Goal: Information Seeking & Learning: Learn about a topic

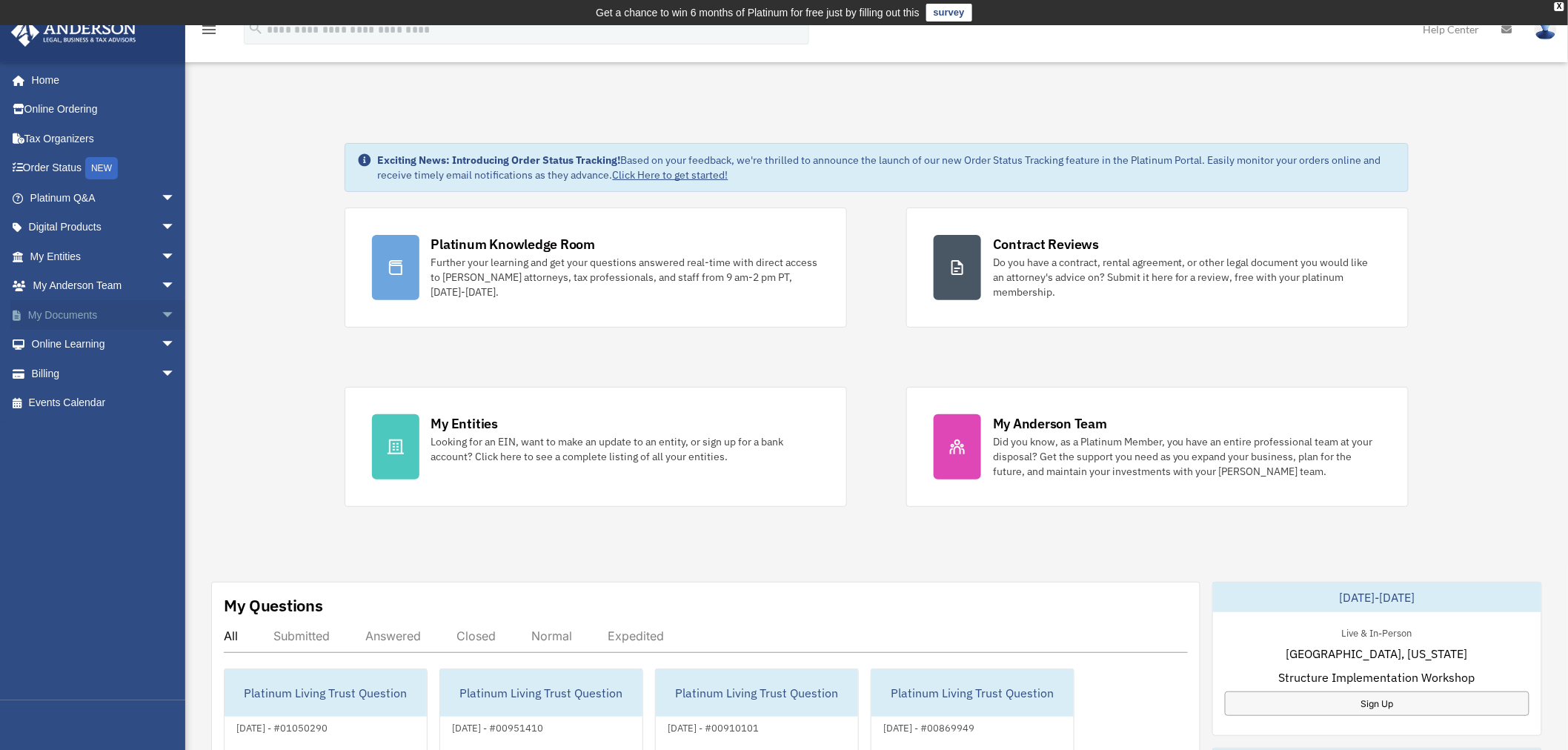
click at [161, 313] on span "arrow_drop_down" at bounding box center [176, 315] width 30 height 30
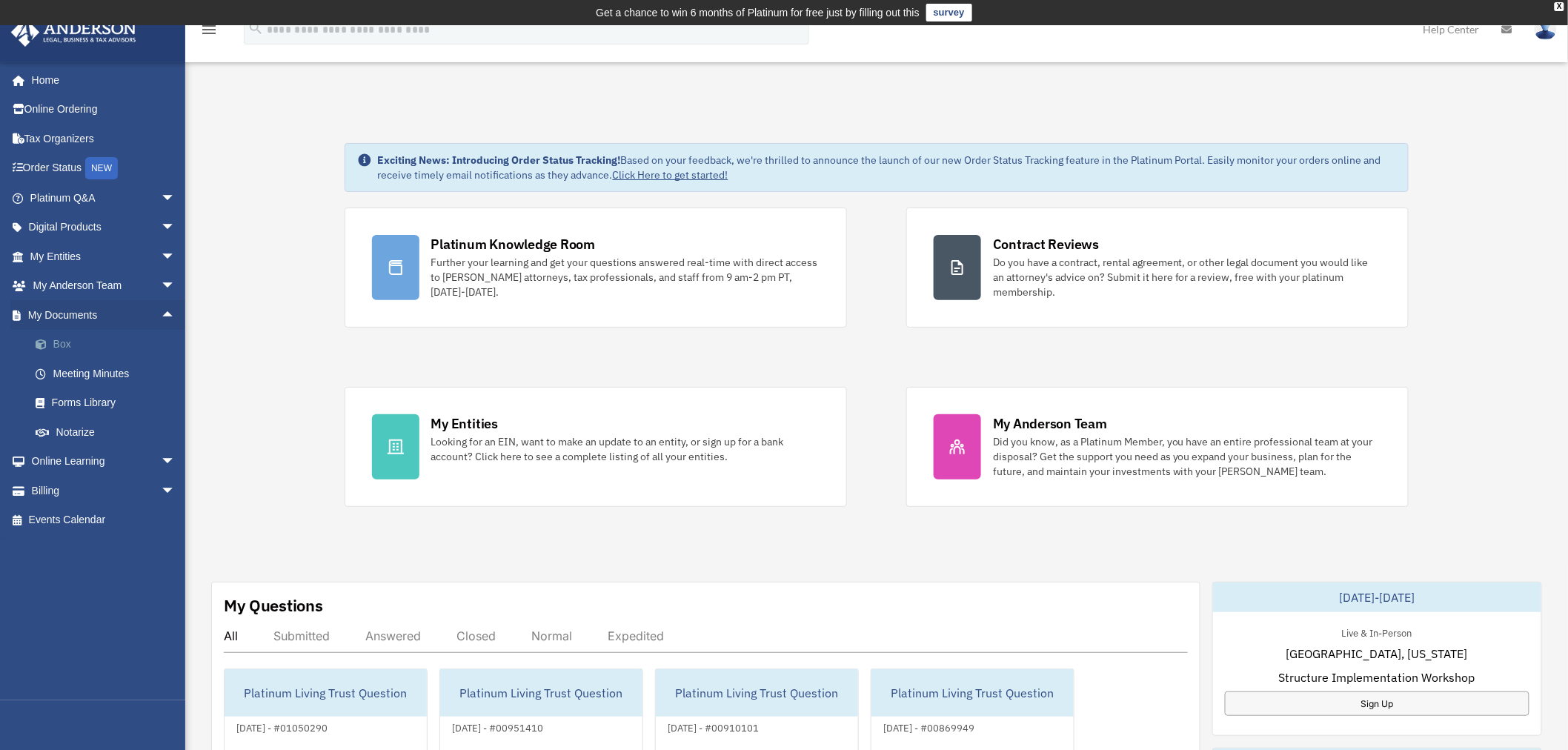
click at [75, 342] on link "Box" at bounding box center [110, 345] width 177 height 30
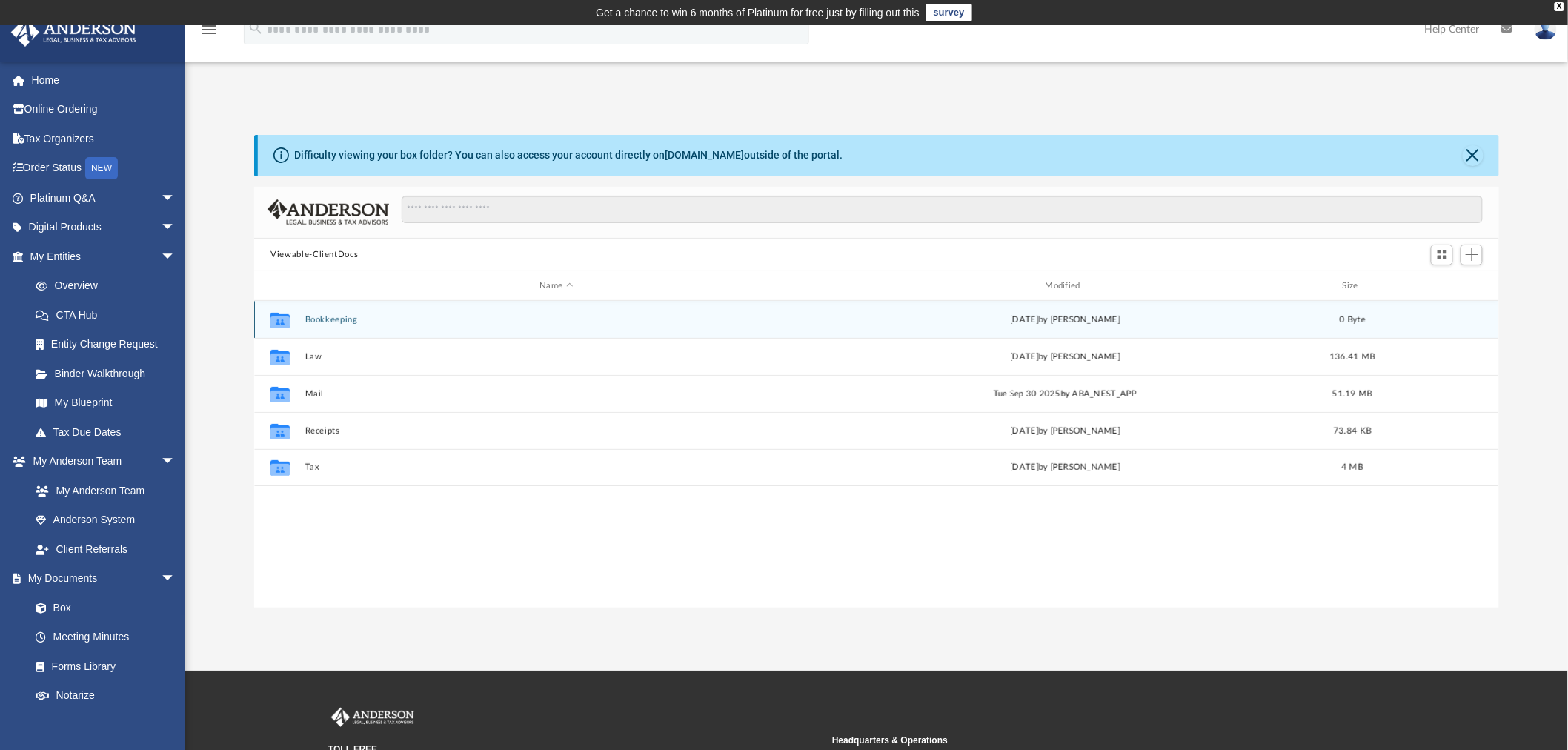
scroll to position [323, 1232]
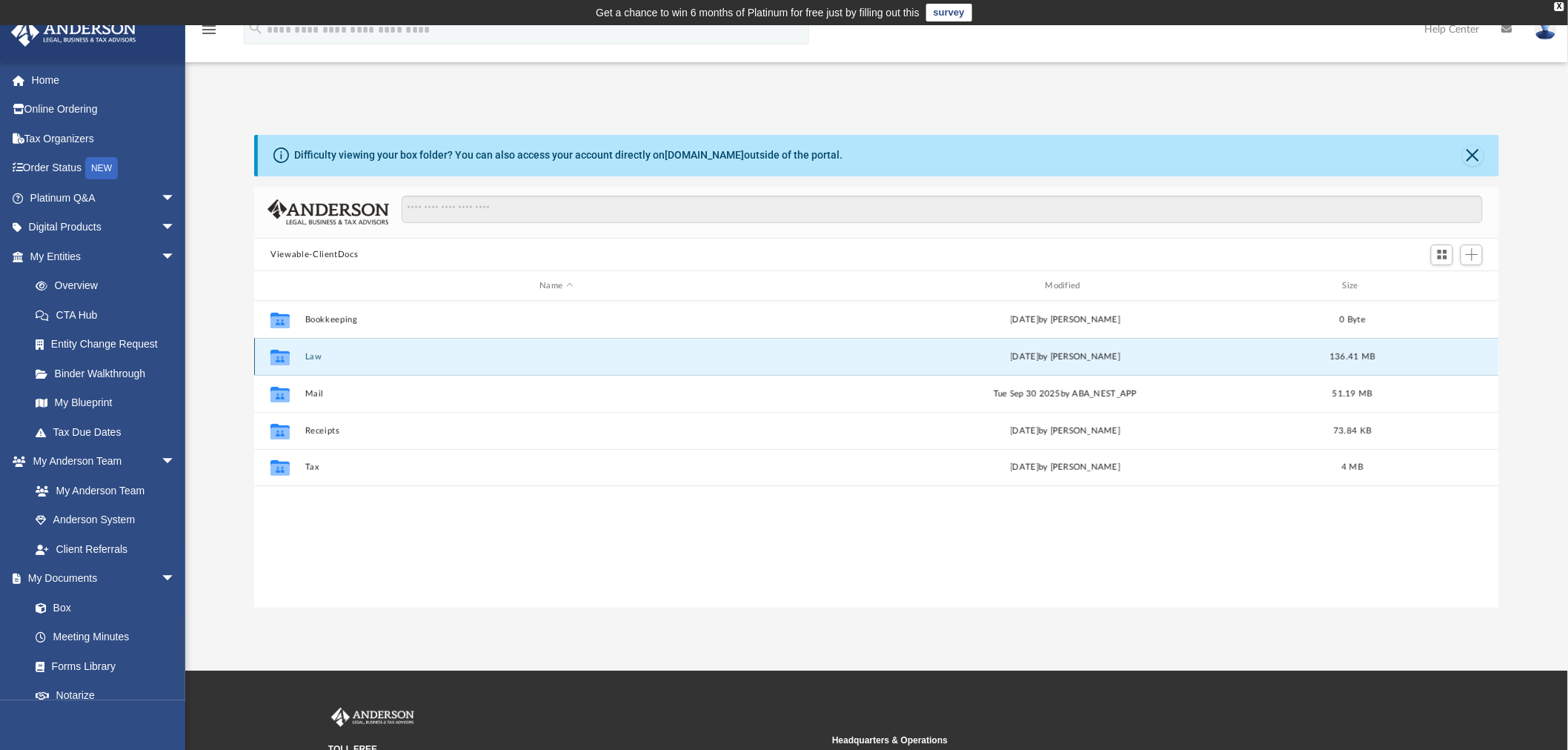
click at [311, 352] on button "Law" at bounding box center [556, 356] width 503 height 9
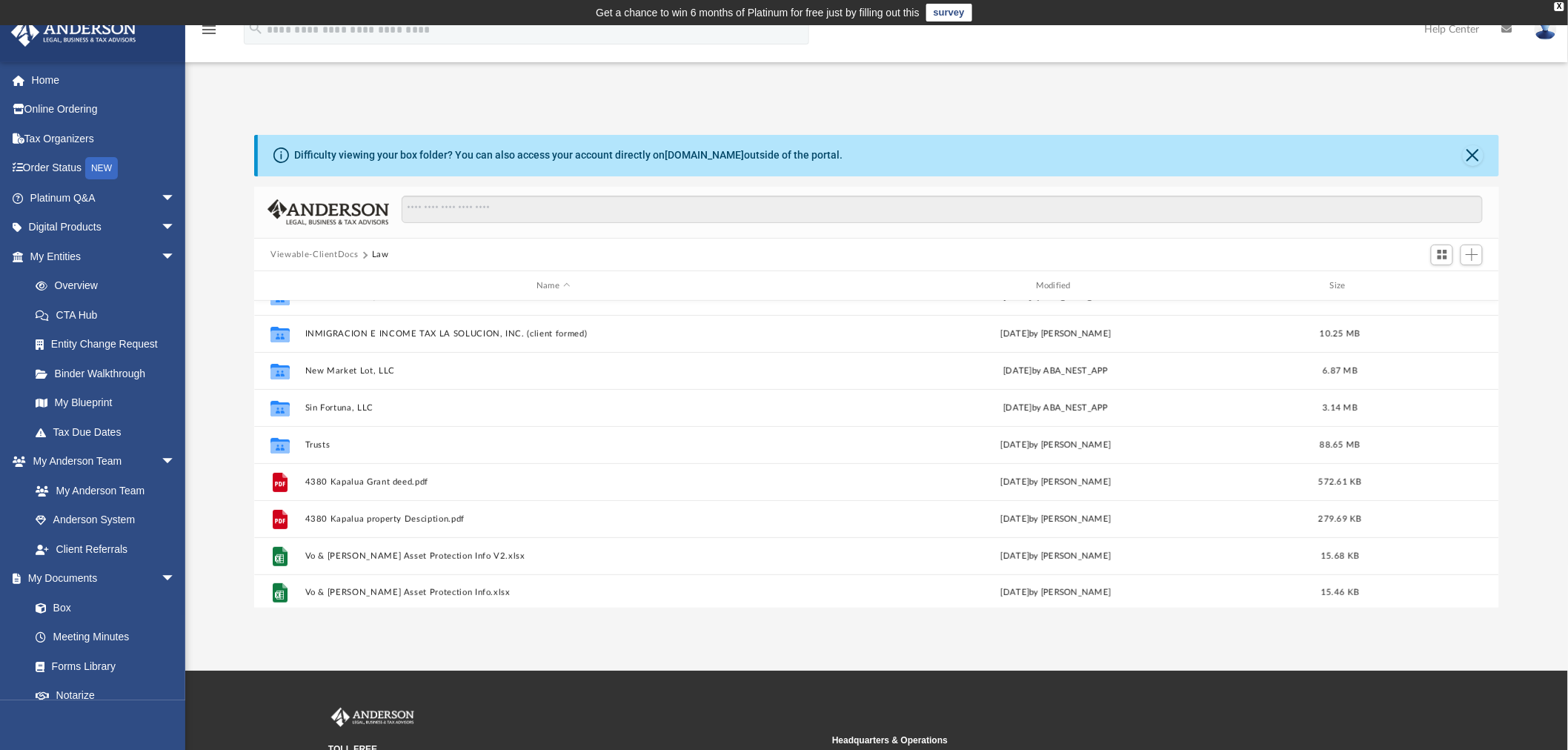
scroll to position [211, 0]
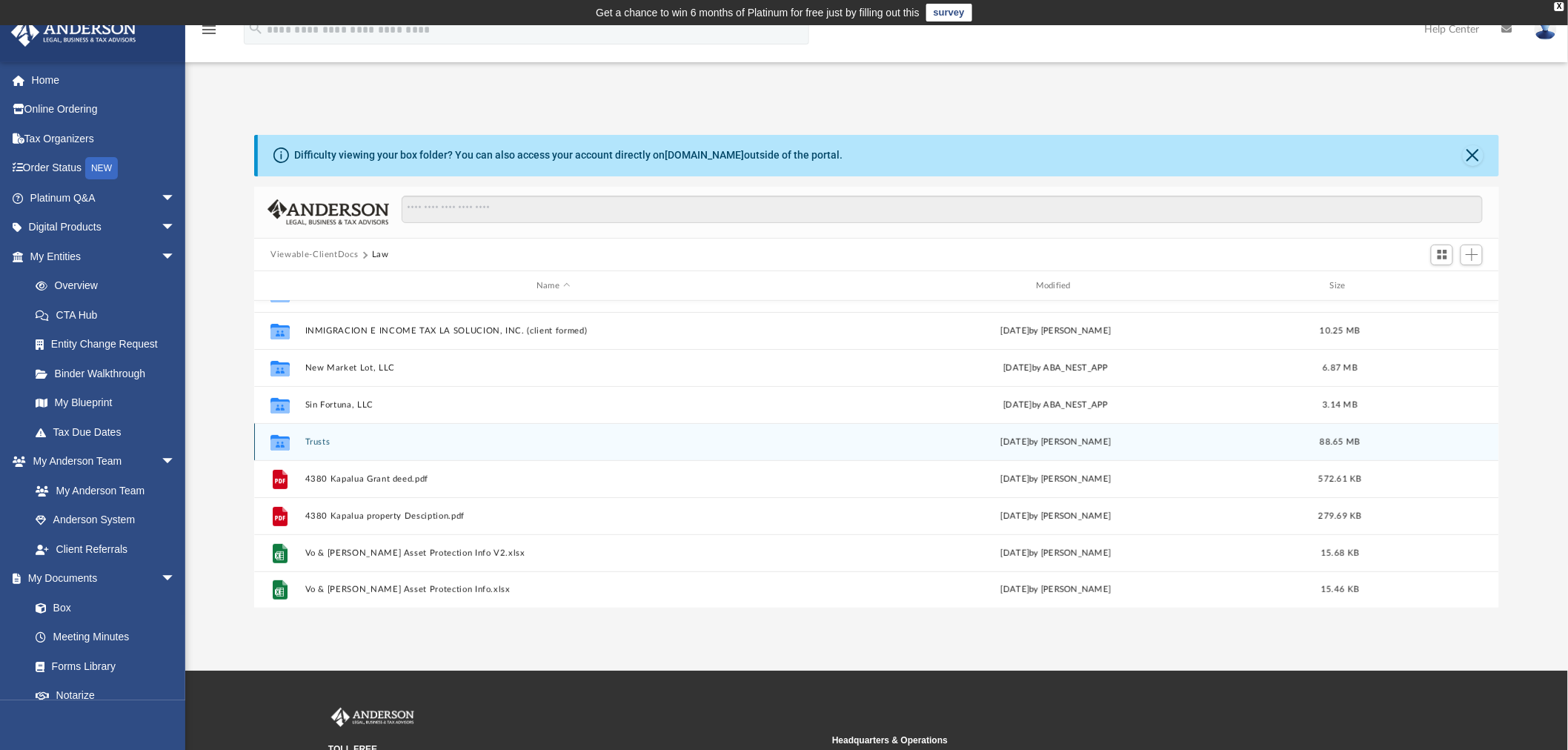
click at [310, 439] on button "Trusts" at bounding box center [553, 442] width 496 height 9
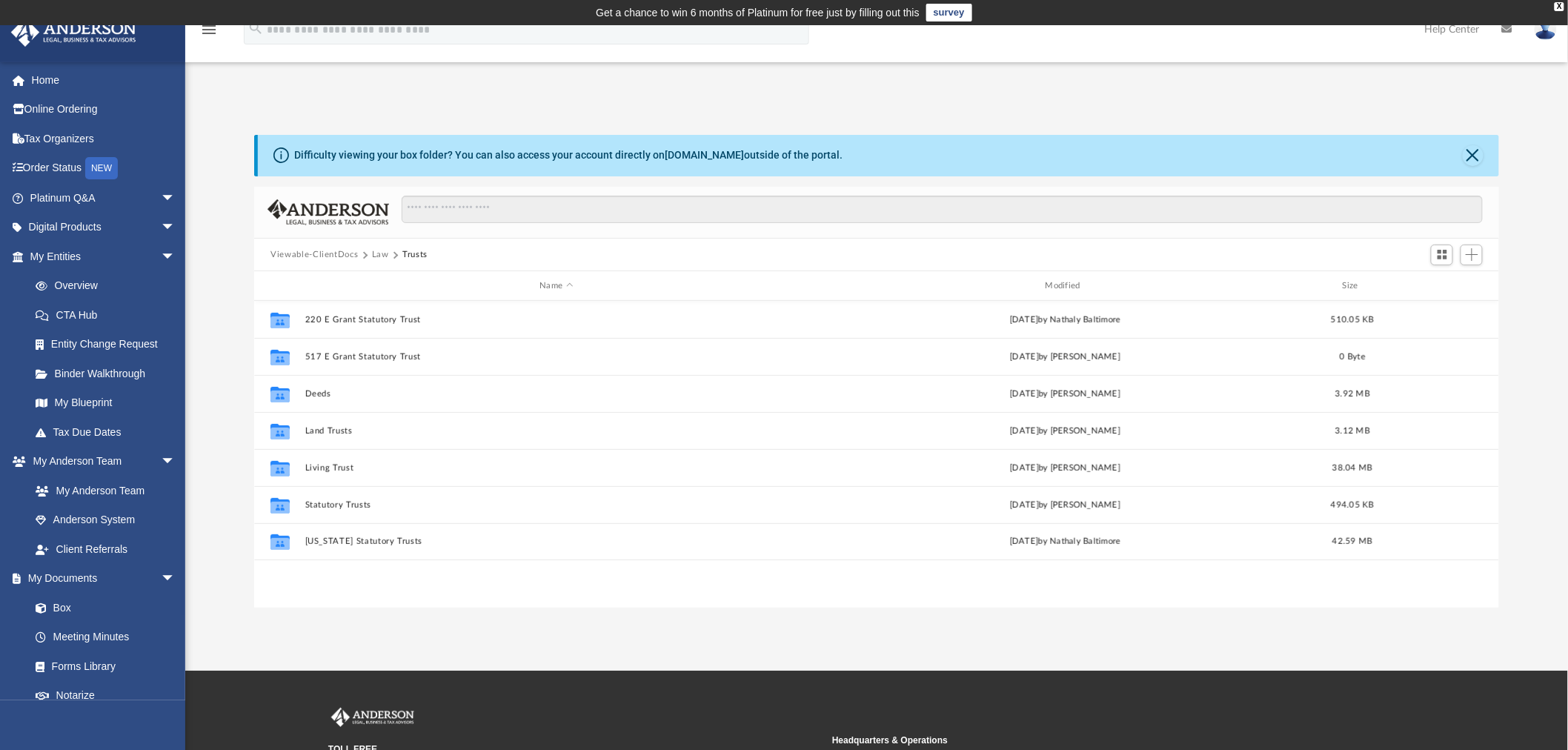
scroll to position [0, 0]
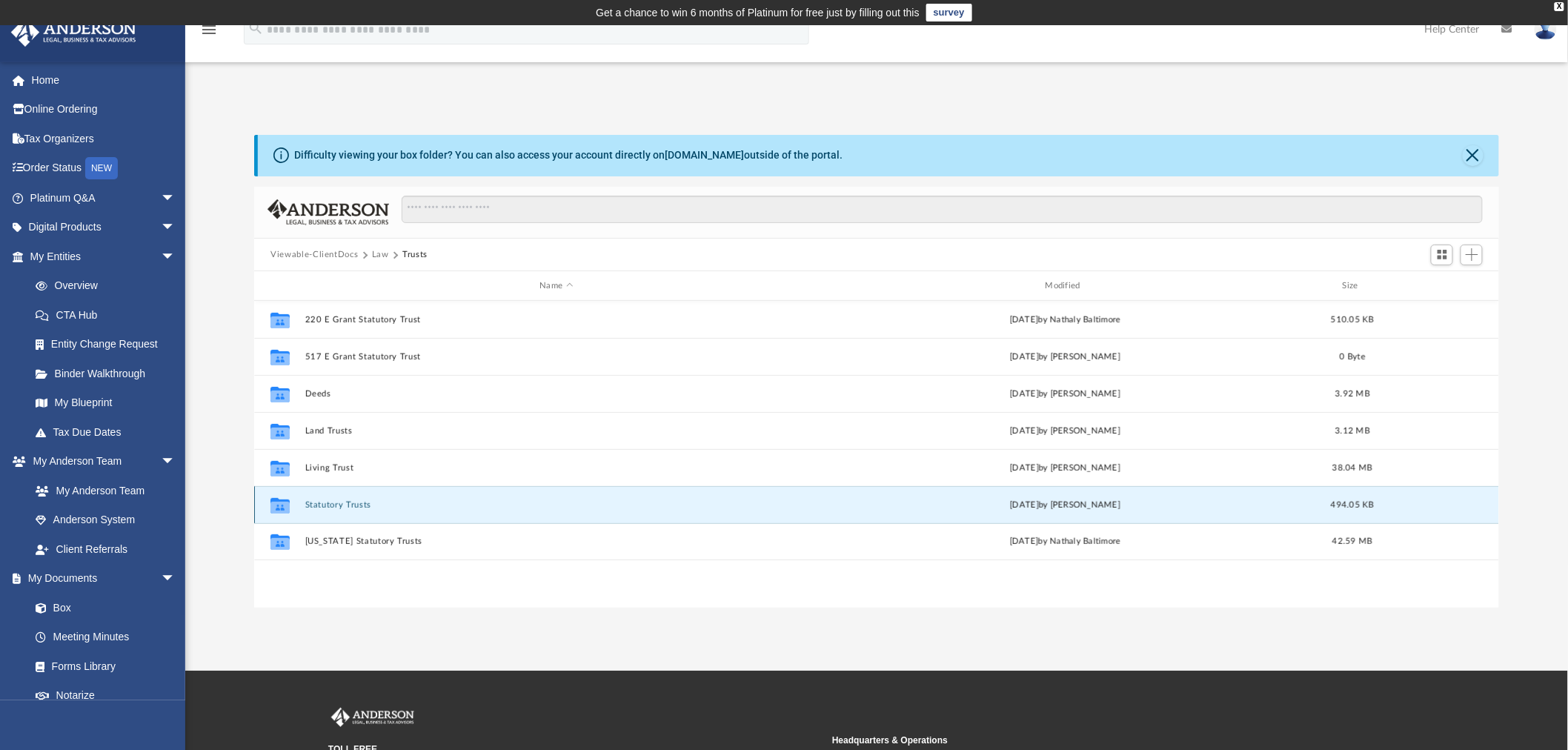
click at [326, 500] on button "Statutory Trusts" at bounding box center [556, 505] width 503 height 9
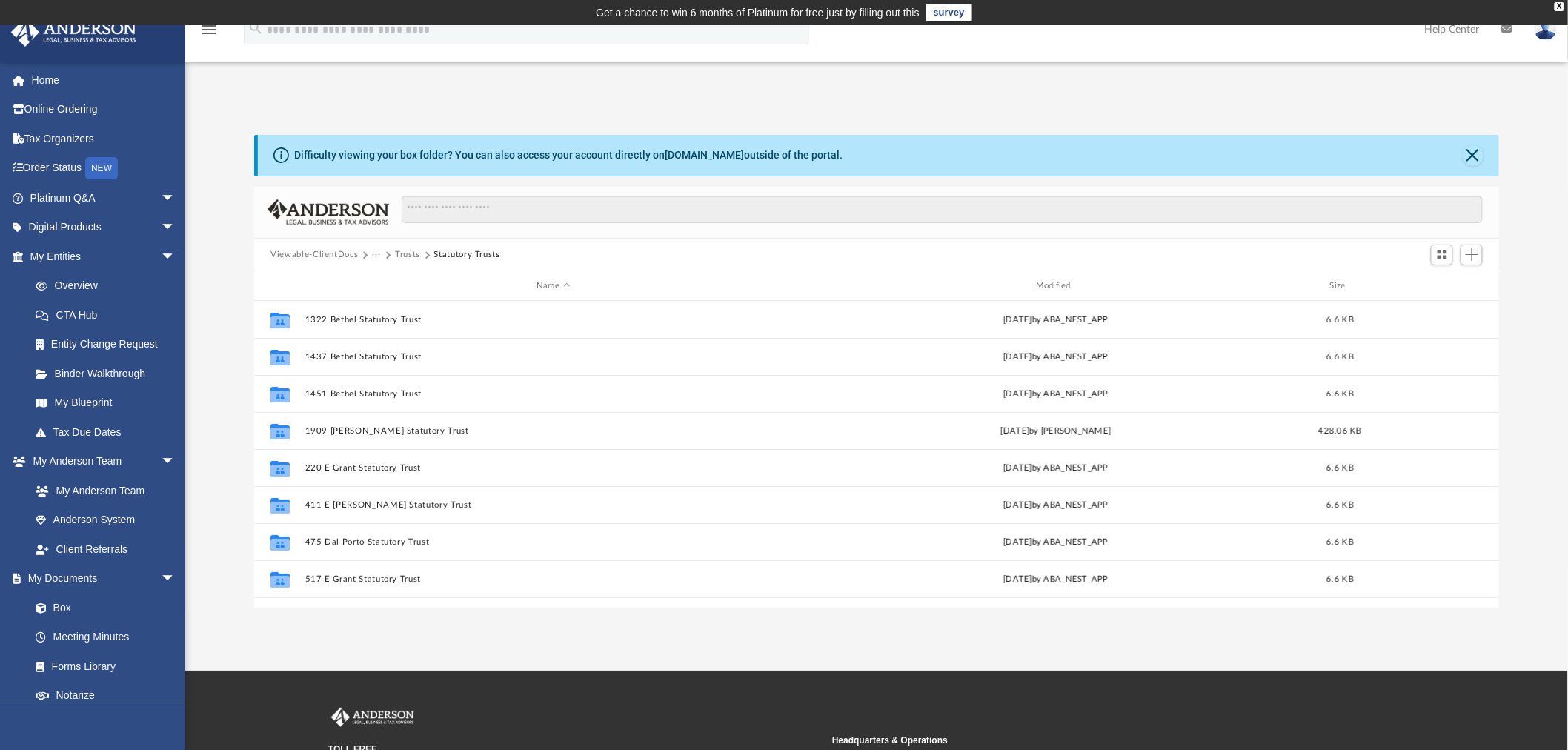
click at [395, 249] on button "Trusts" at bounding box center [407, 254] width 25 height 13
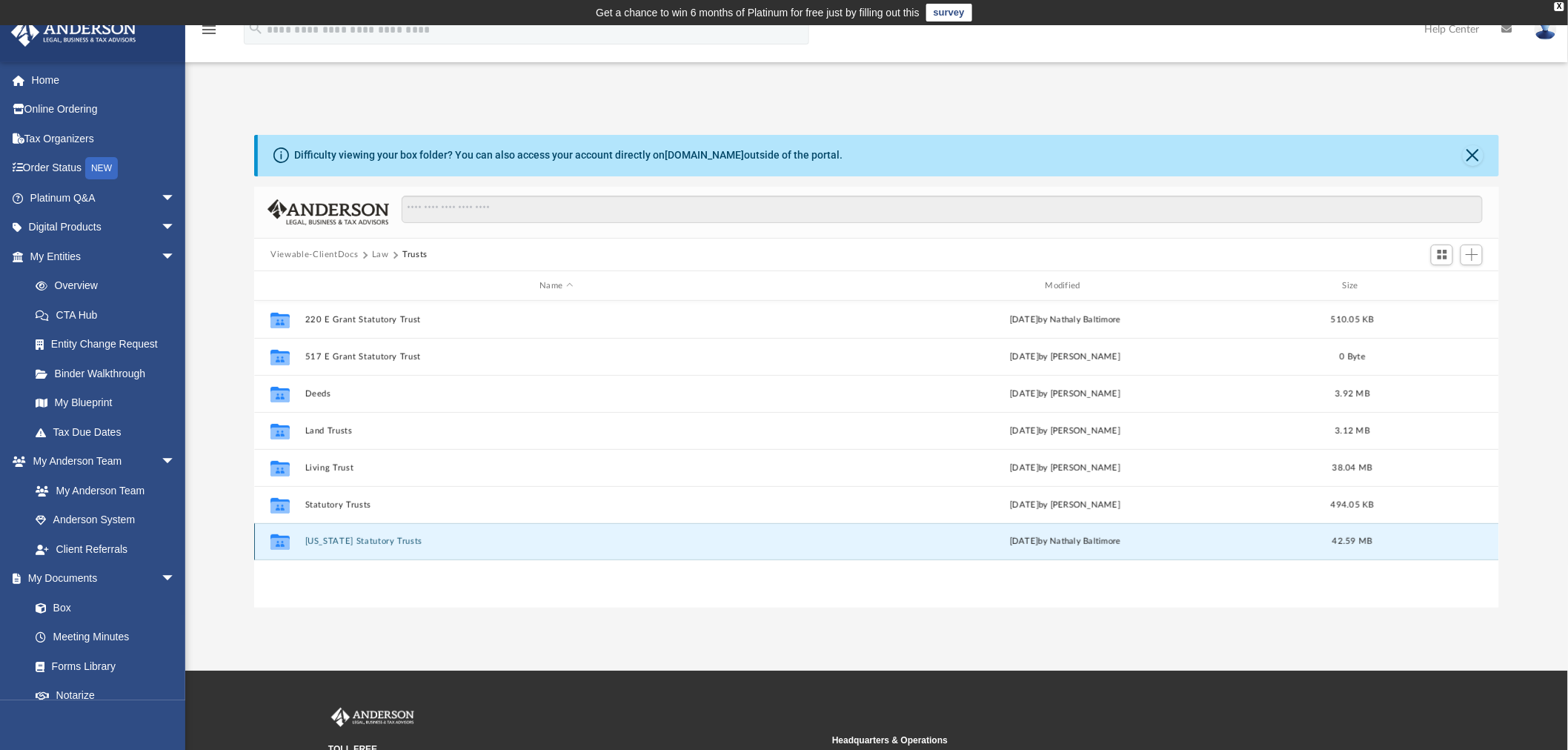
click at [333, 539] on button "[US_STATE] Statutory Trusts" at bounding box center [556, 541] width 503 height 9
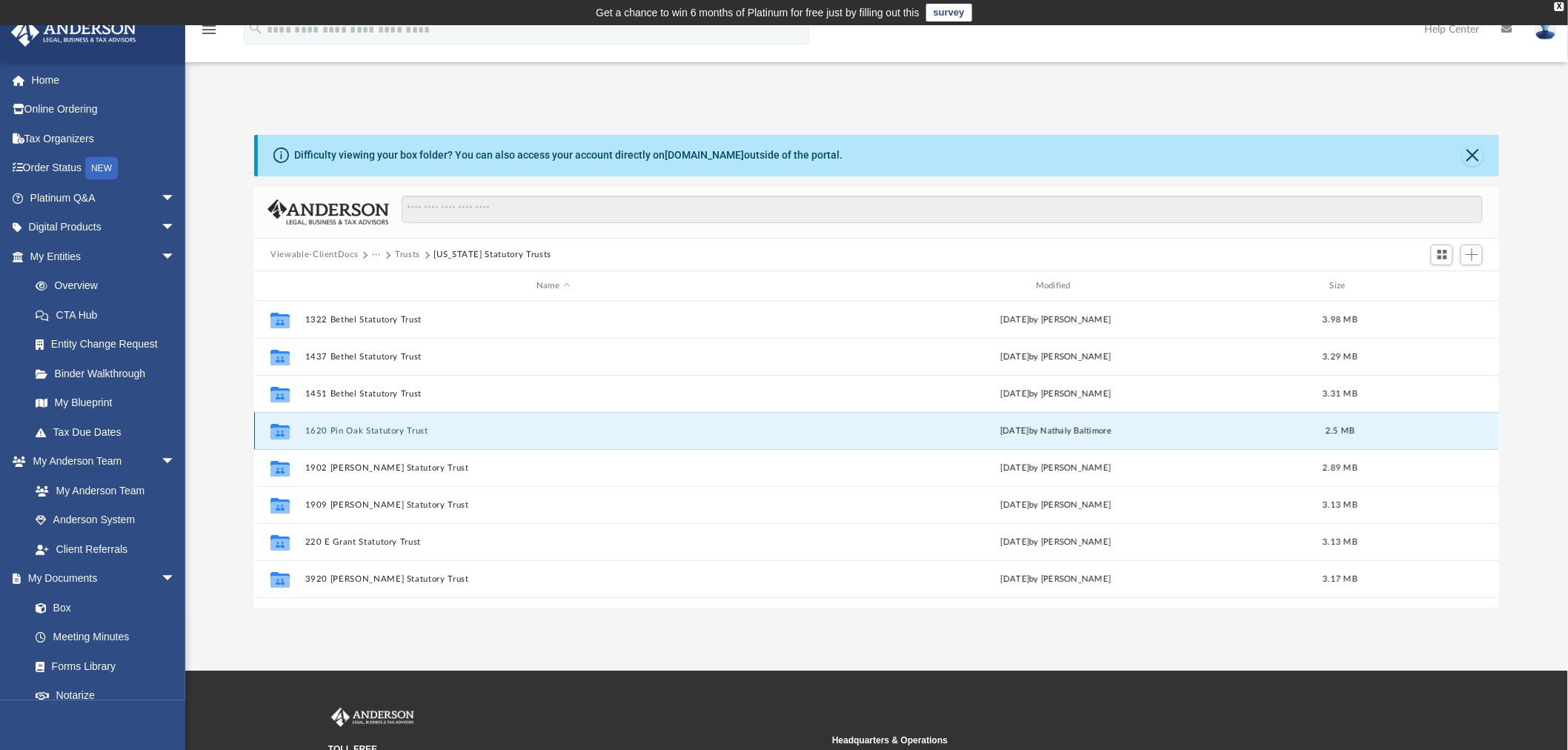
click at [364, 426] on button "1620 Pin Oak Statutory Trust" at bounding box center [553, 430] width 496 height 9
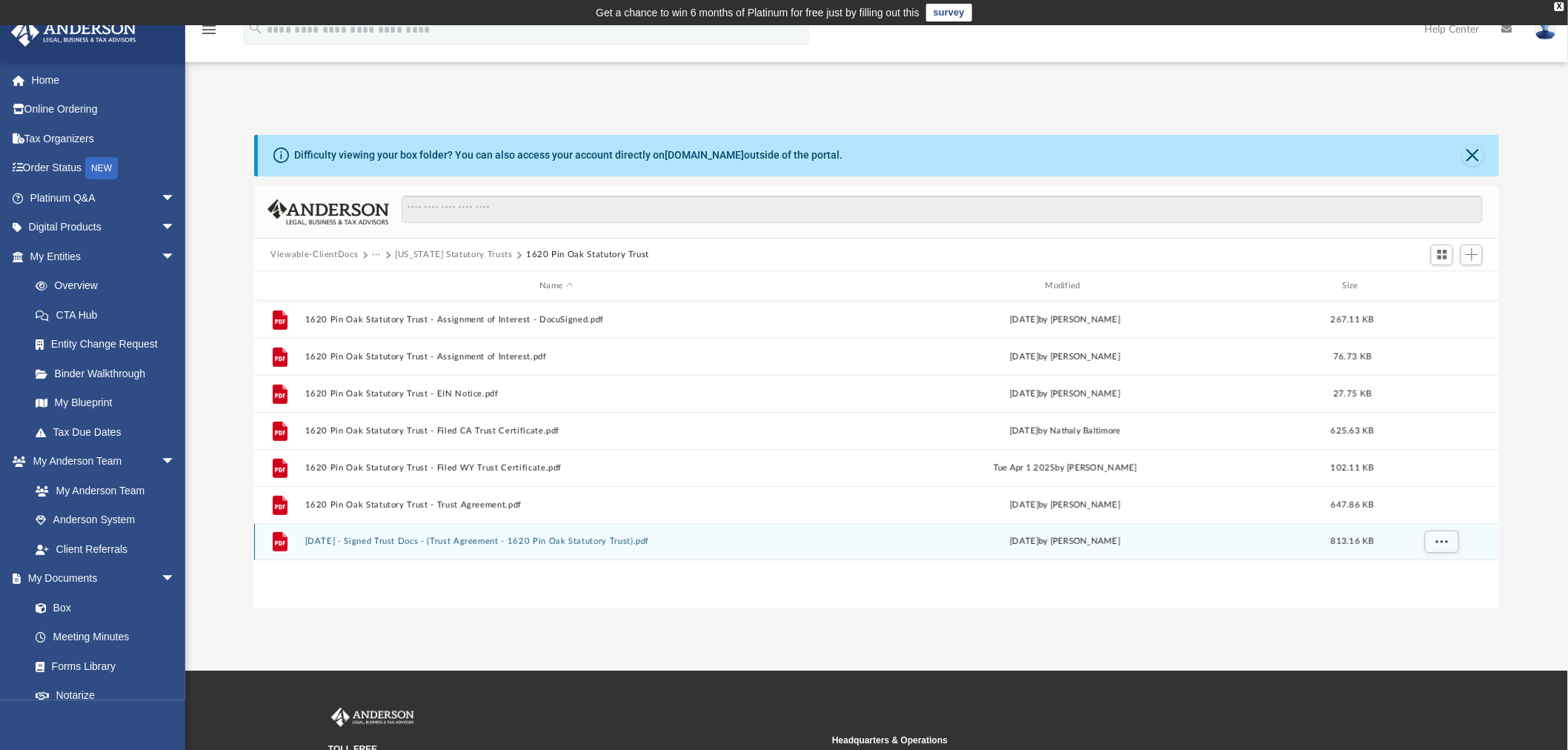
click at [388, 538] on button "[DATE] - Signed Trust Docs - (Trust Agreement - 1620 Pin Oak Statutory Trust).p…" at bounding box center [556, 541] width 503 height 9
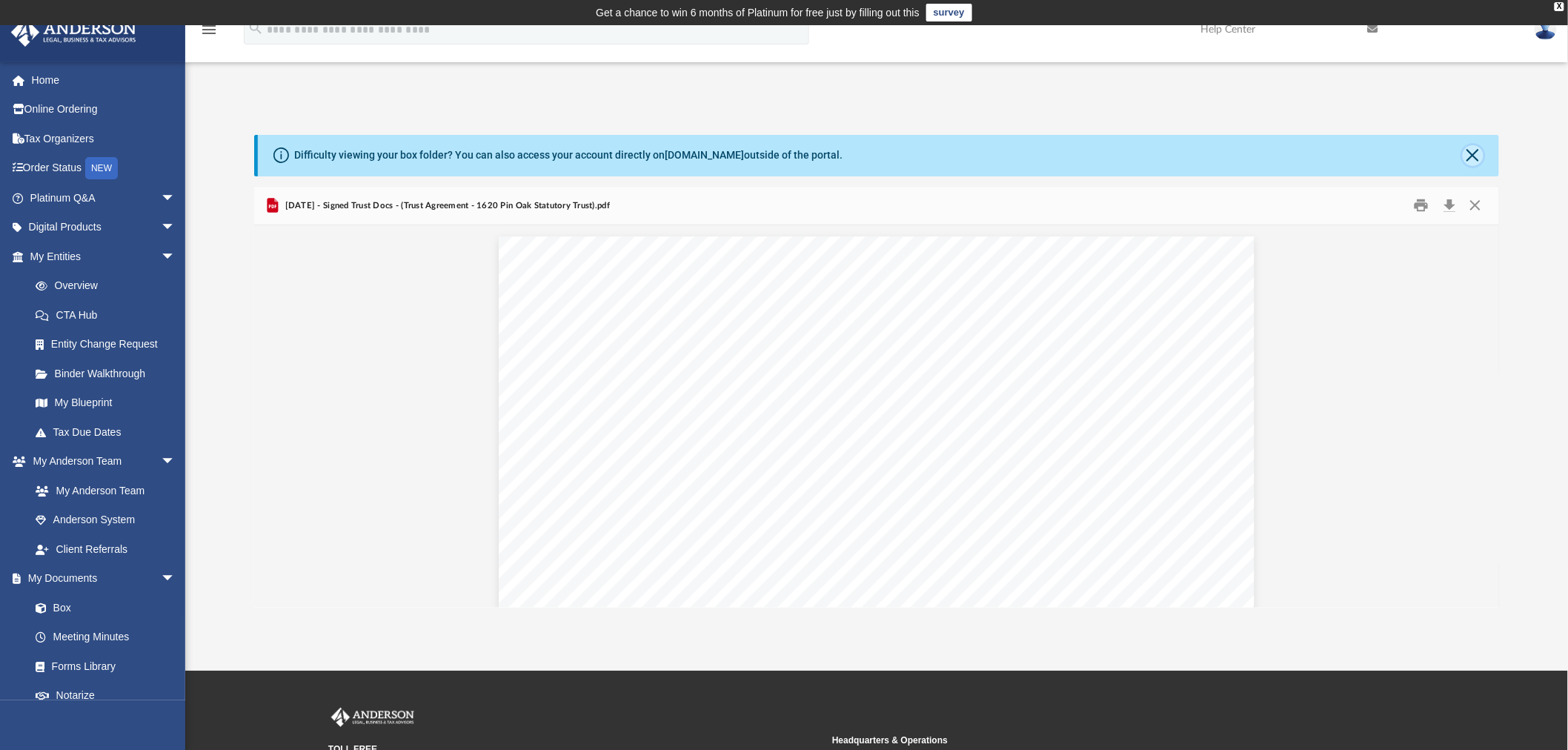
click at [1472, 149] on button "Close" at bounding box center [1473, 156] width 21 height 21
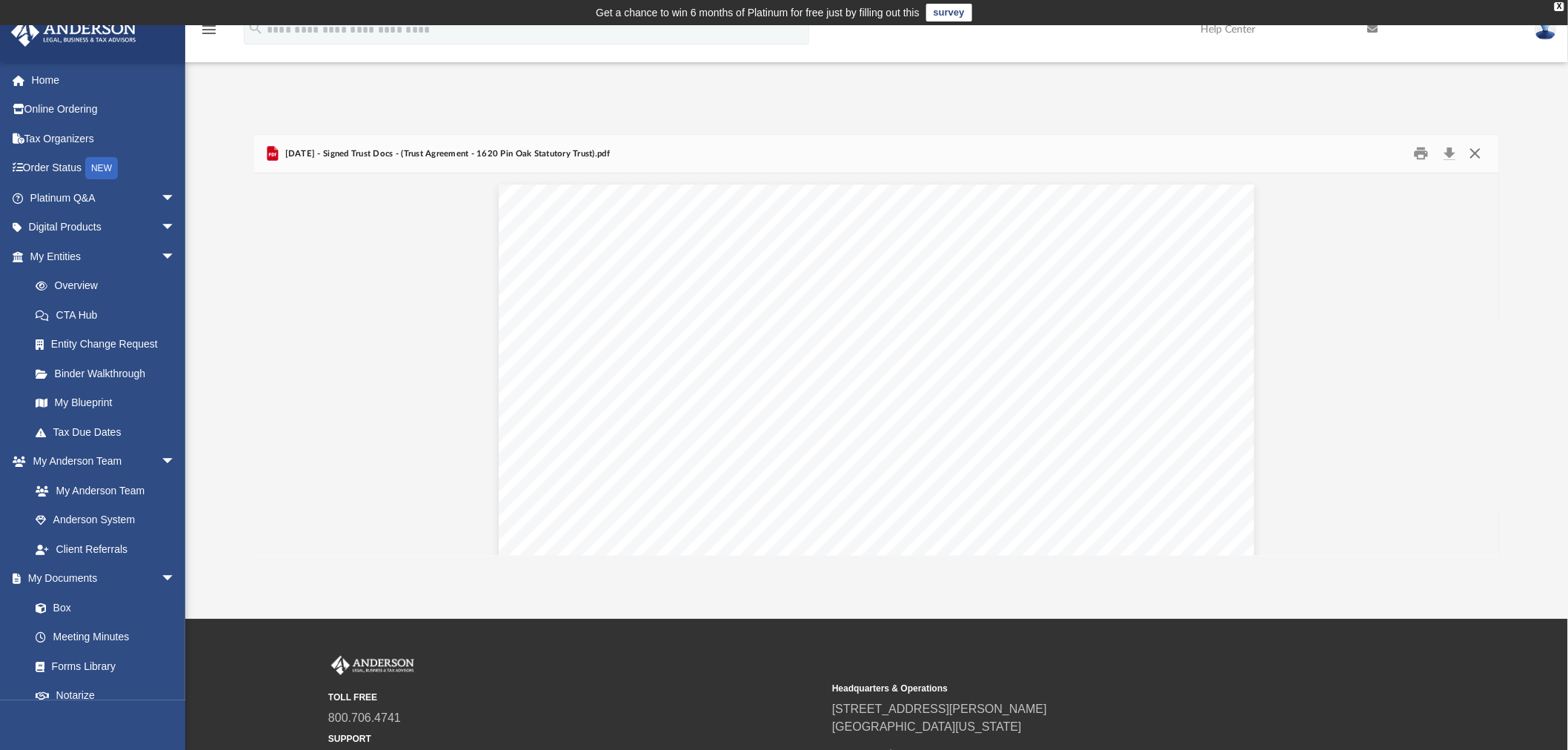
click at [1475, 149] on button "Close" at bounding box center [1475, 154] width 26 height 23
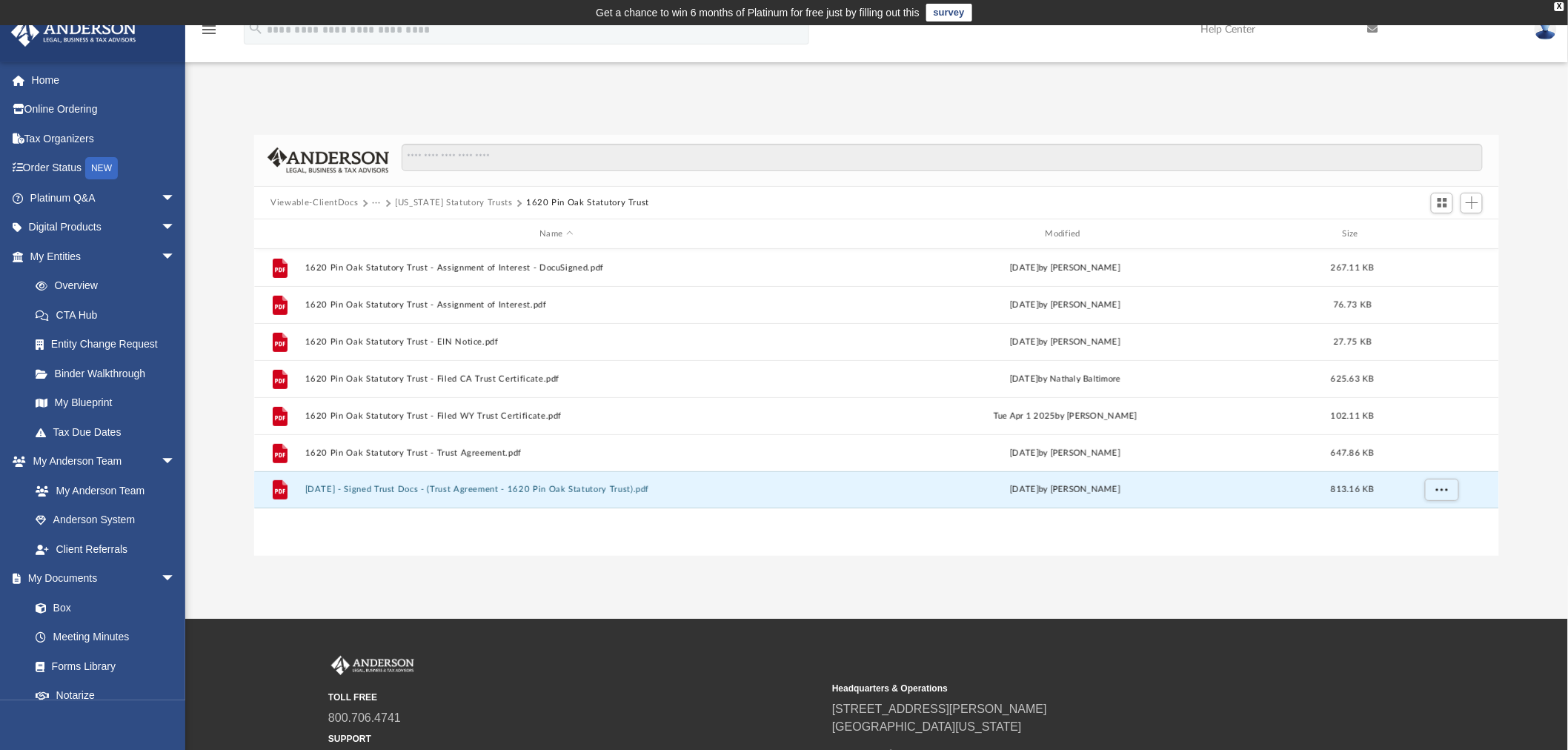
click at [337, 198] on button "Viewable-ClientDocs" at bounding box center [314, 202] width 87 height 13
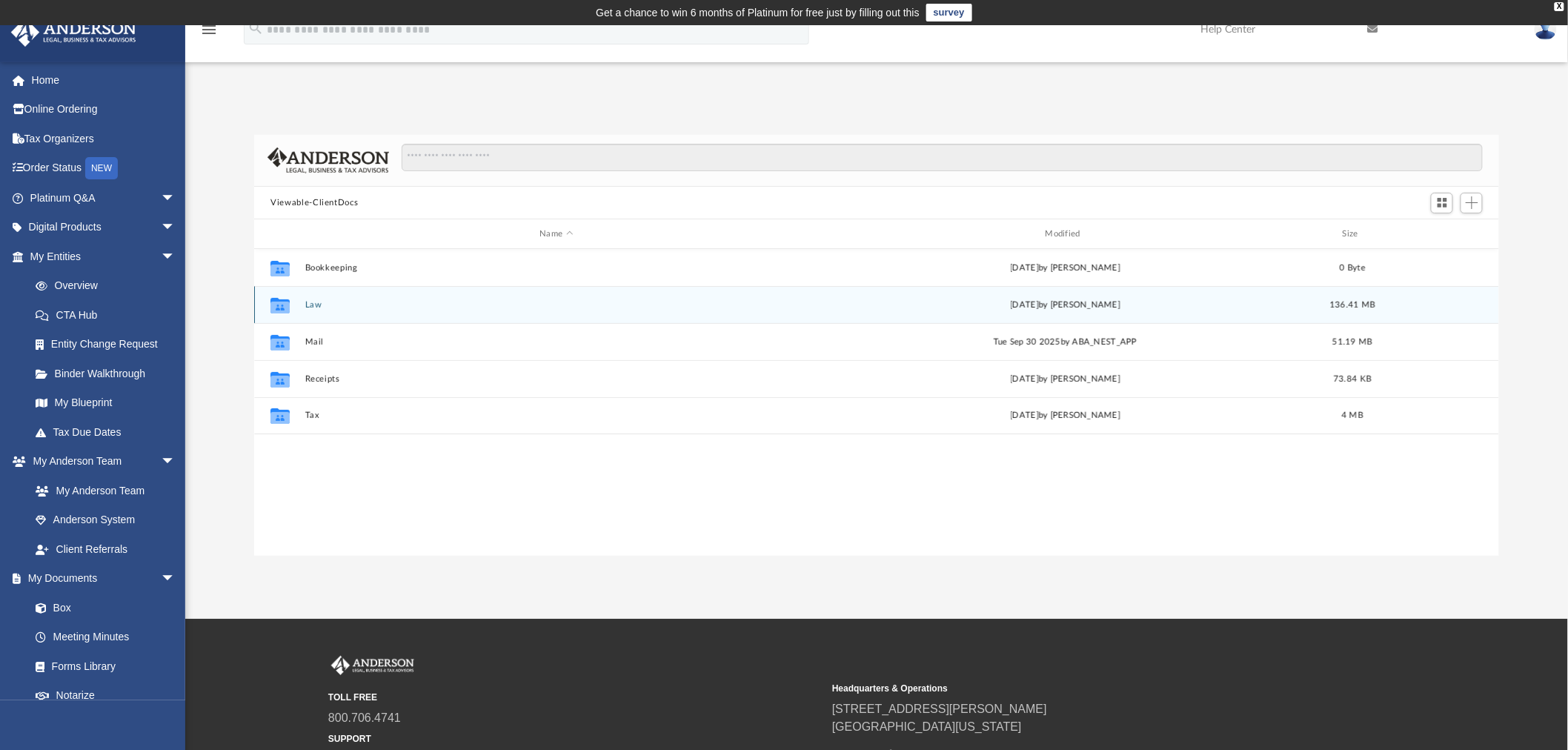
click at [316, 303] on button "Law" at bounding box center [556, 305] width 503 height 9
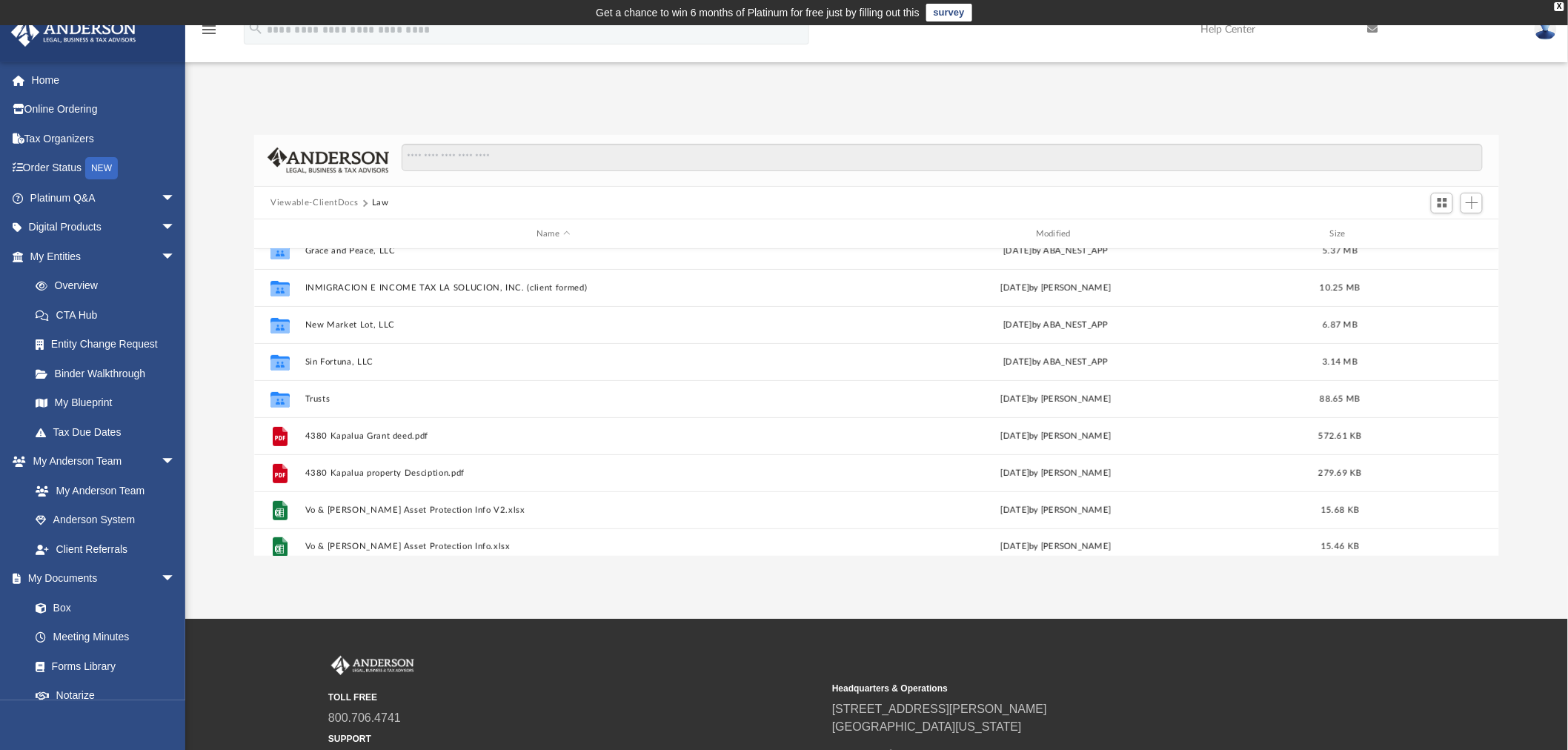
scroll to position [211, 0]
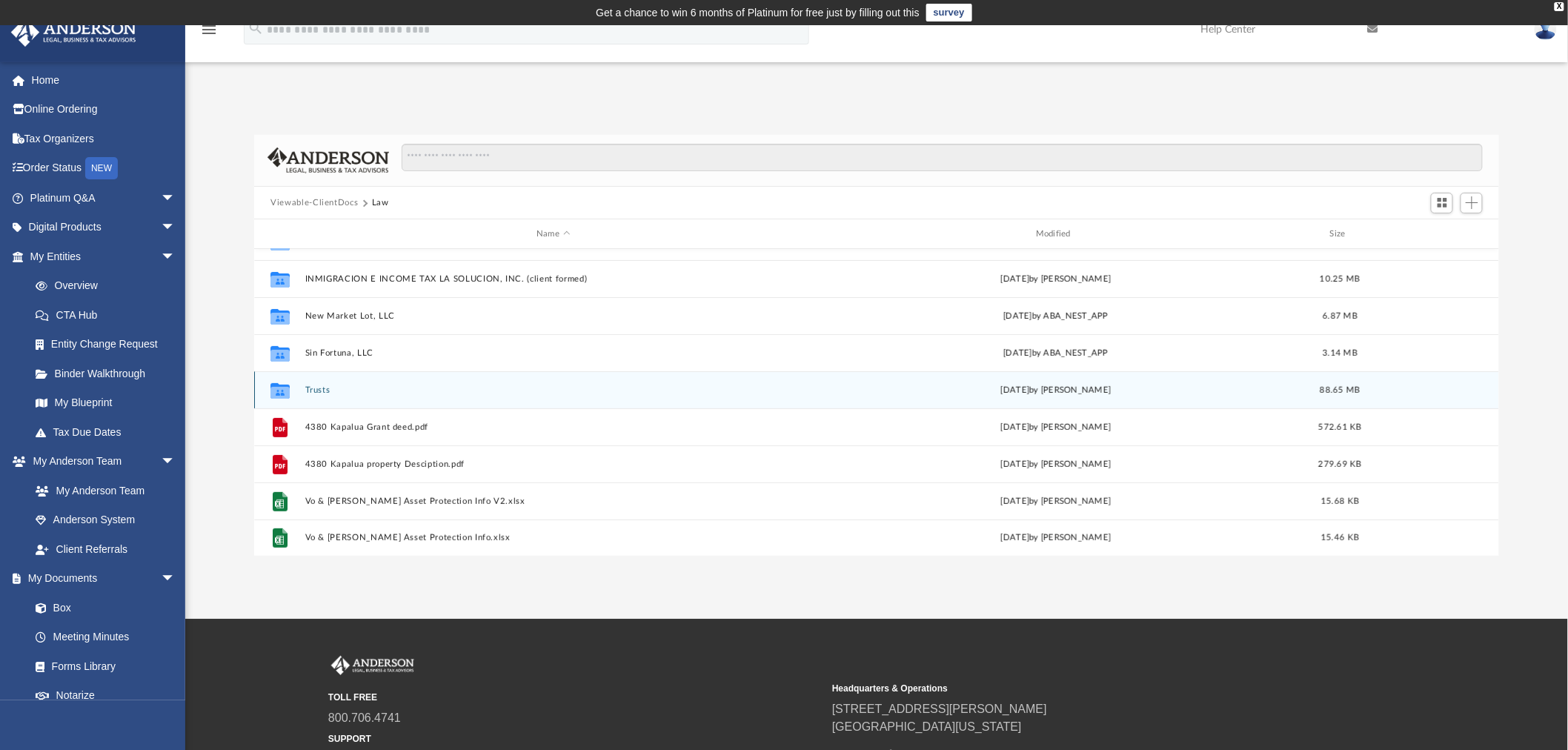
click at [311, 384] on div "Collaborated Folder Trusts [DATE] by [PERSON_NAME] 88.65 MB" at bounding box center [877, 390] width 1245 height 37
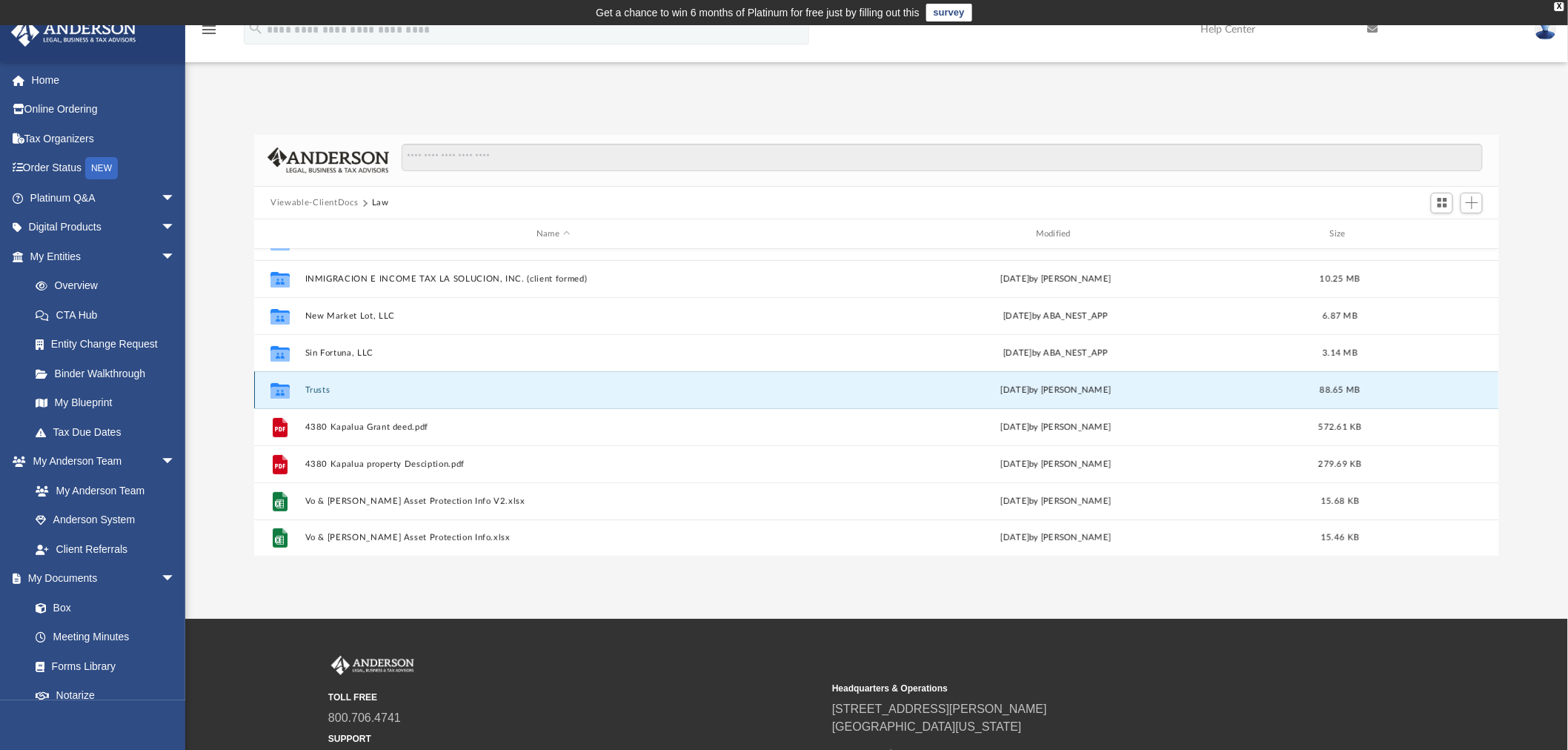
click at [311, 384] on div "Collaborated Folder Trusts [DATE] by [PERSON_NAME] 88.65 MB" at bounding box center [877, 390] width 1245 height 37
click at [285, 391] on icon "grid" at bounding box center [280, 392] width 19 height 12
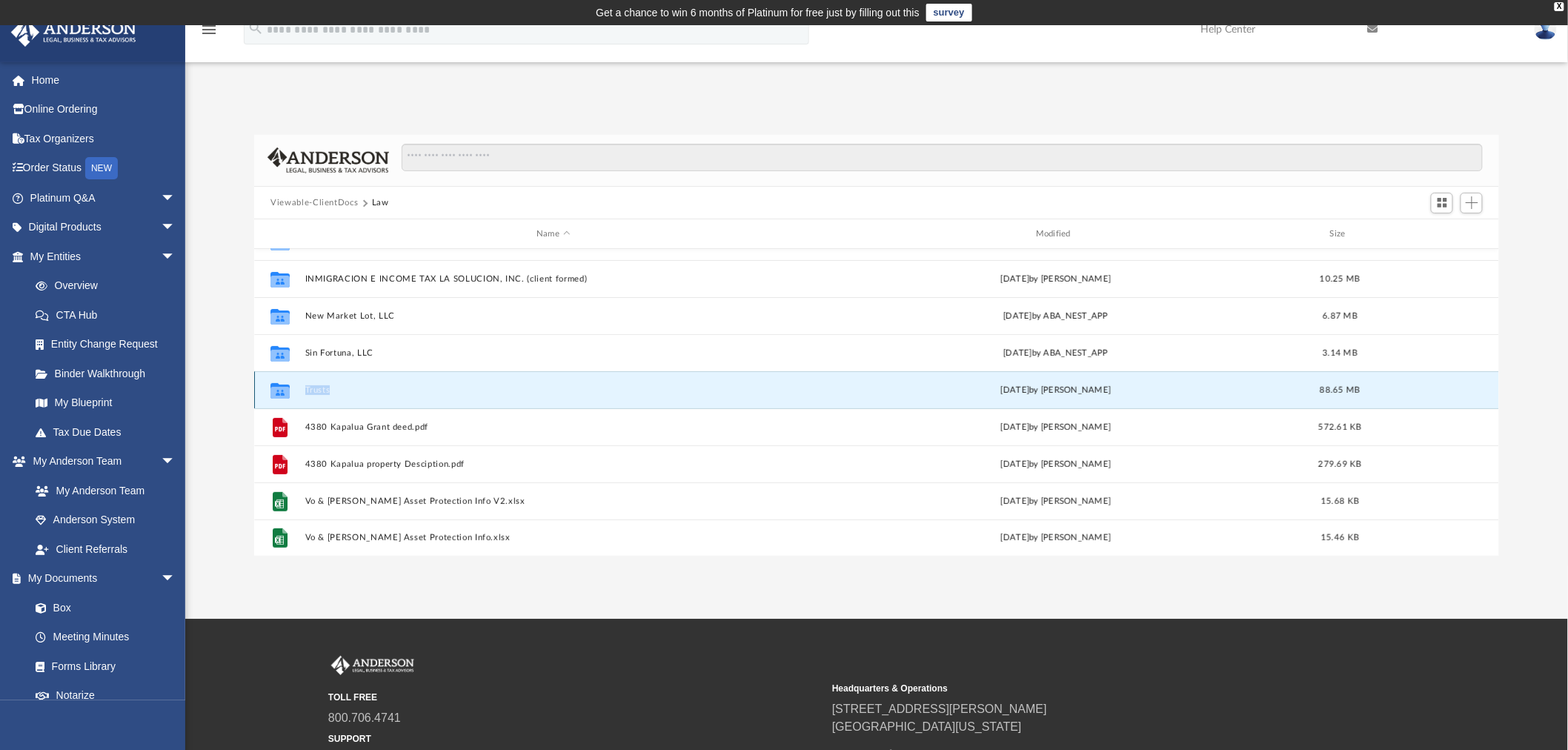
click at [285, 391] on icon "grid" at bounding box center [280, 392] width 19 height 12
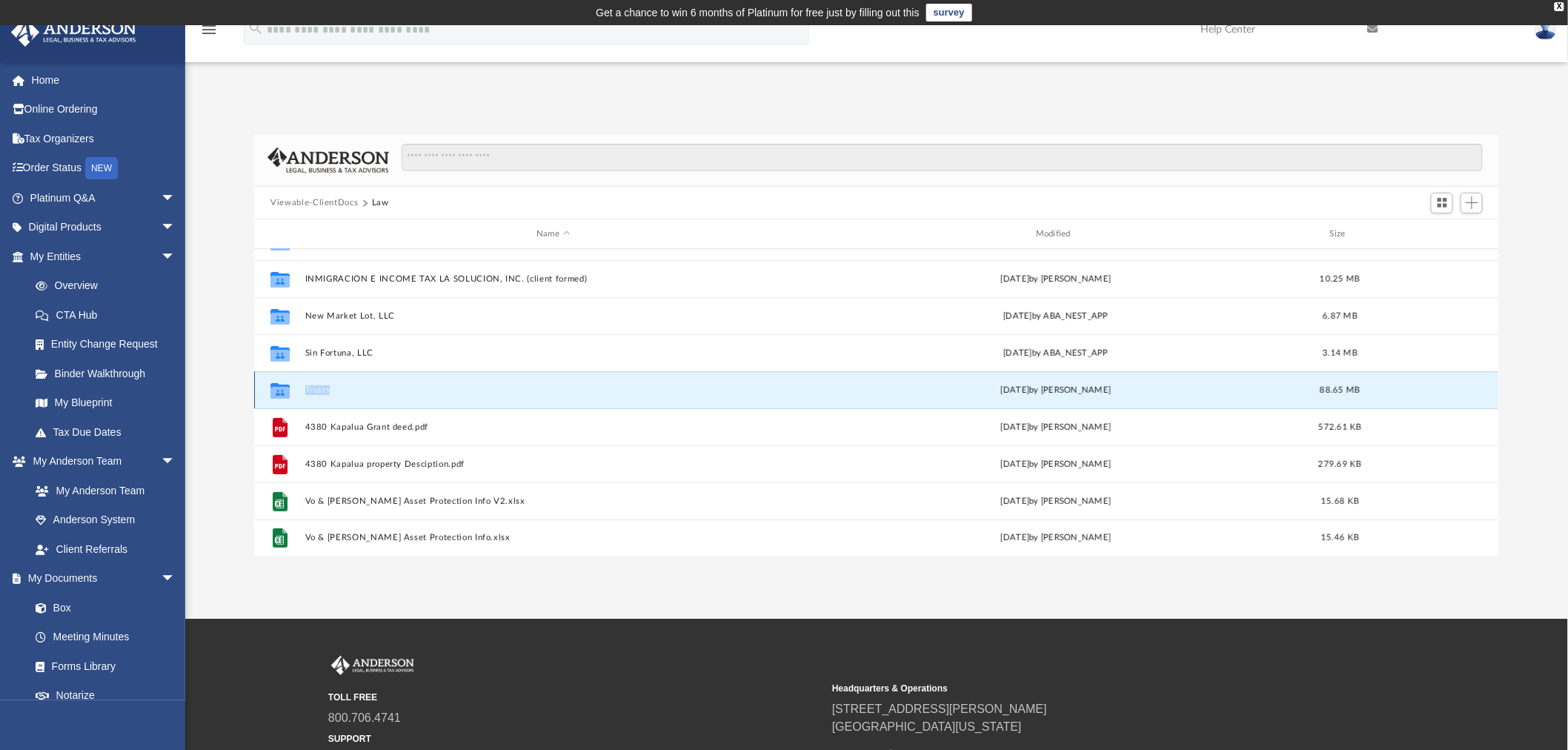
click at [285, 391] on icon "grid" at bounding box center [280, 392] width 19 height 12
click at [285, 390] on icon "grid" at bounding box center [280, 392] width 19 height 12
click at [356, 383] on div "Collaborated Folder Trusts [DATE] by [PERSON_NAME] 88.65 MB" at bounding box center [877, 390] width 1245 height 37
click at [362, 383] on div "Collaborated Folder Trusts [DATE] by [PERSON_NAME] 88.65 MB" at bounding box center [877, 390] width 1245 height 37
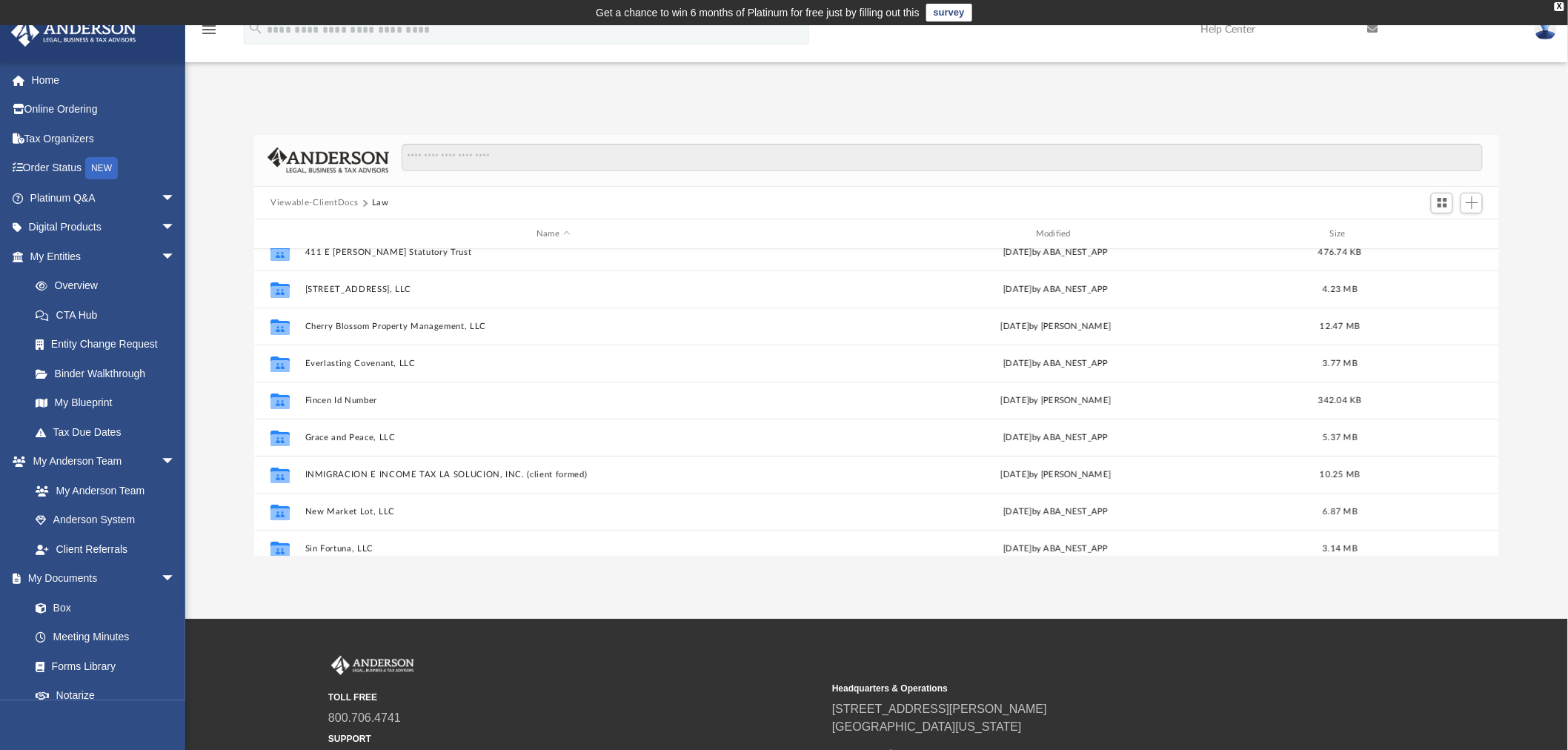
scroll to position [19, 0]
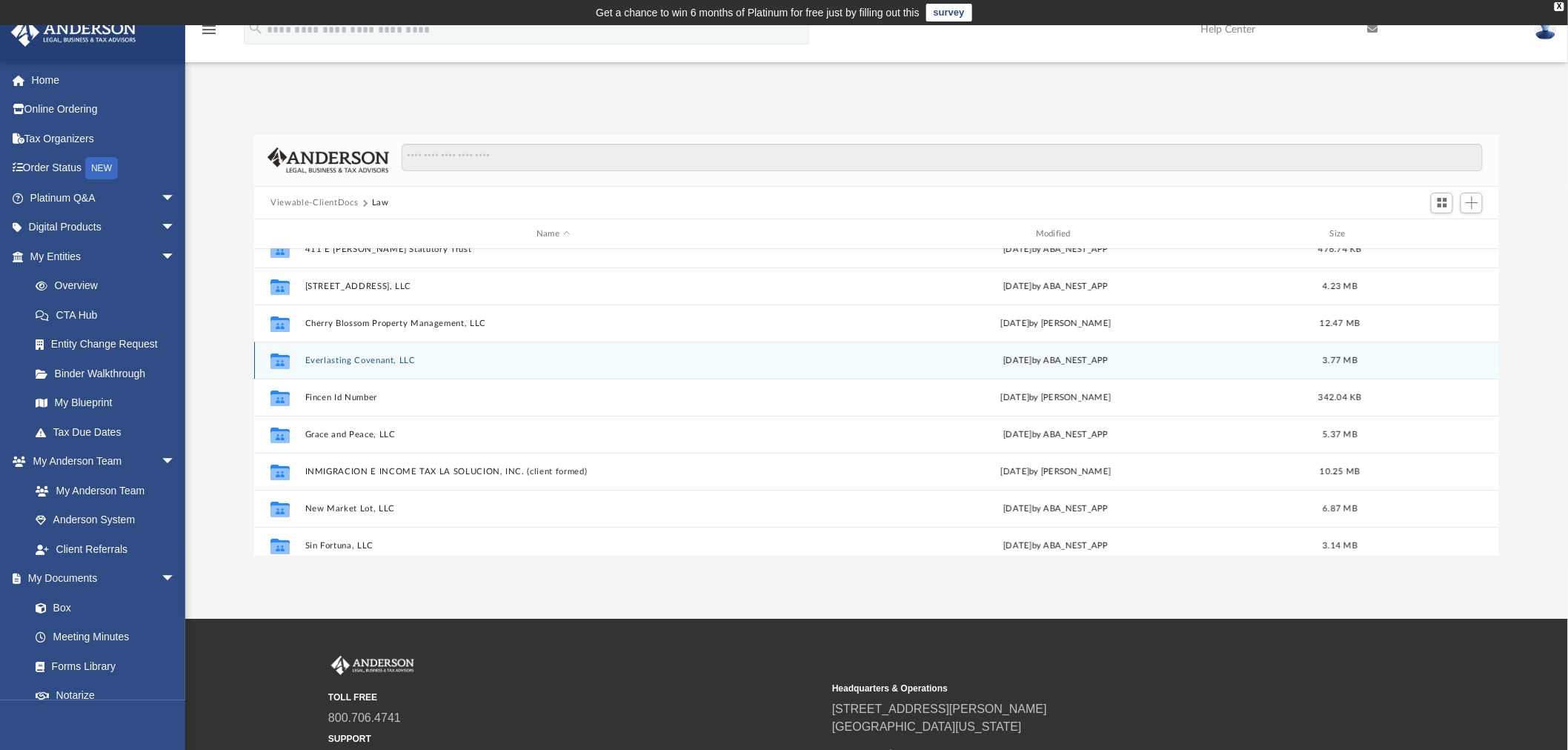
click at [327, 359] on button "Everlasting Covenant, LLC" at bounding box center [553, 360] width 496 height 9
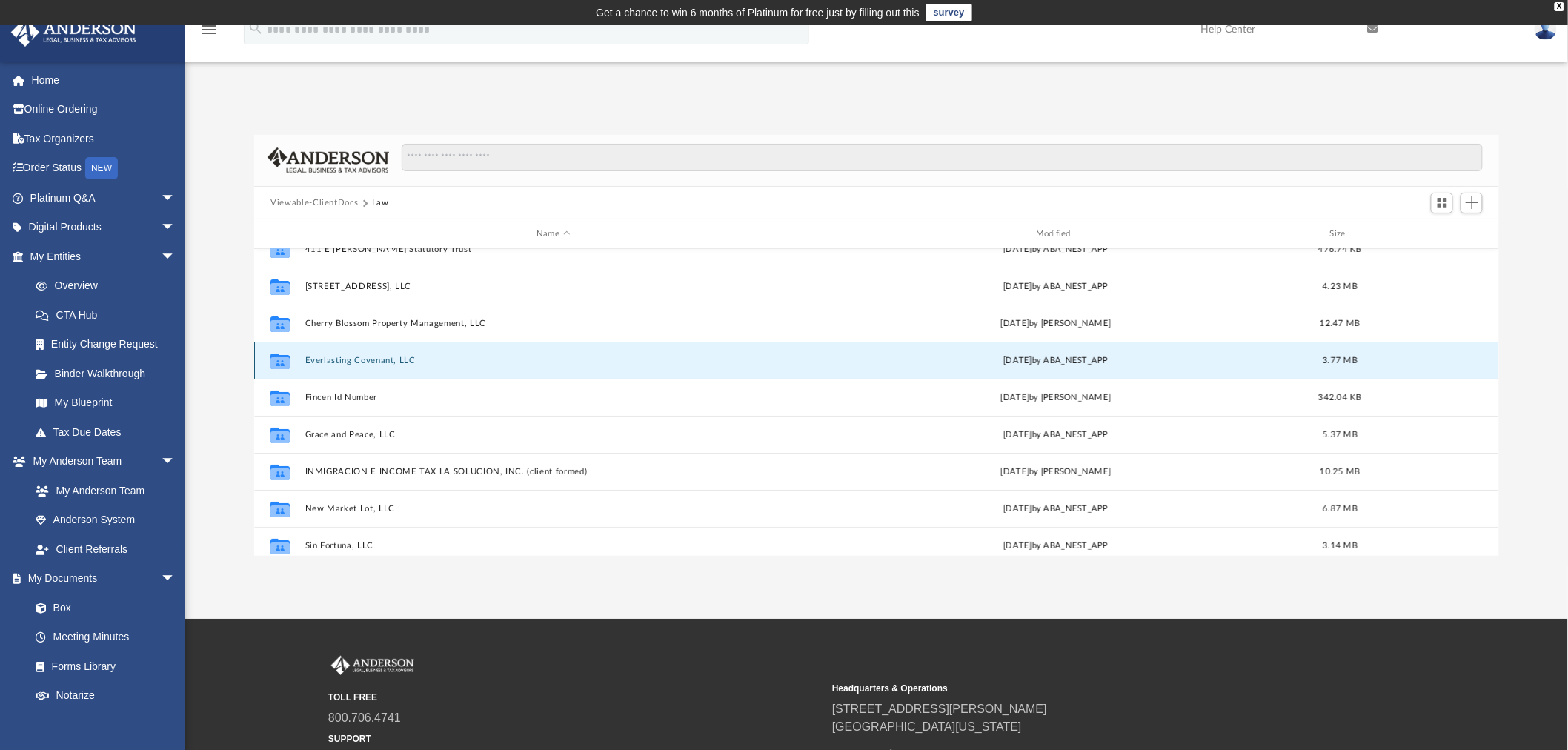
click at [327, 359] on button "Everlasting Covenant, LLC" at bounding box center [553, 360] width 496 height 9
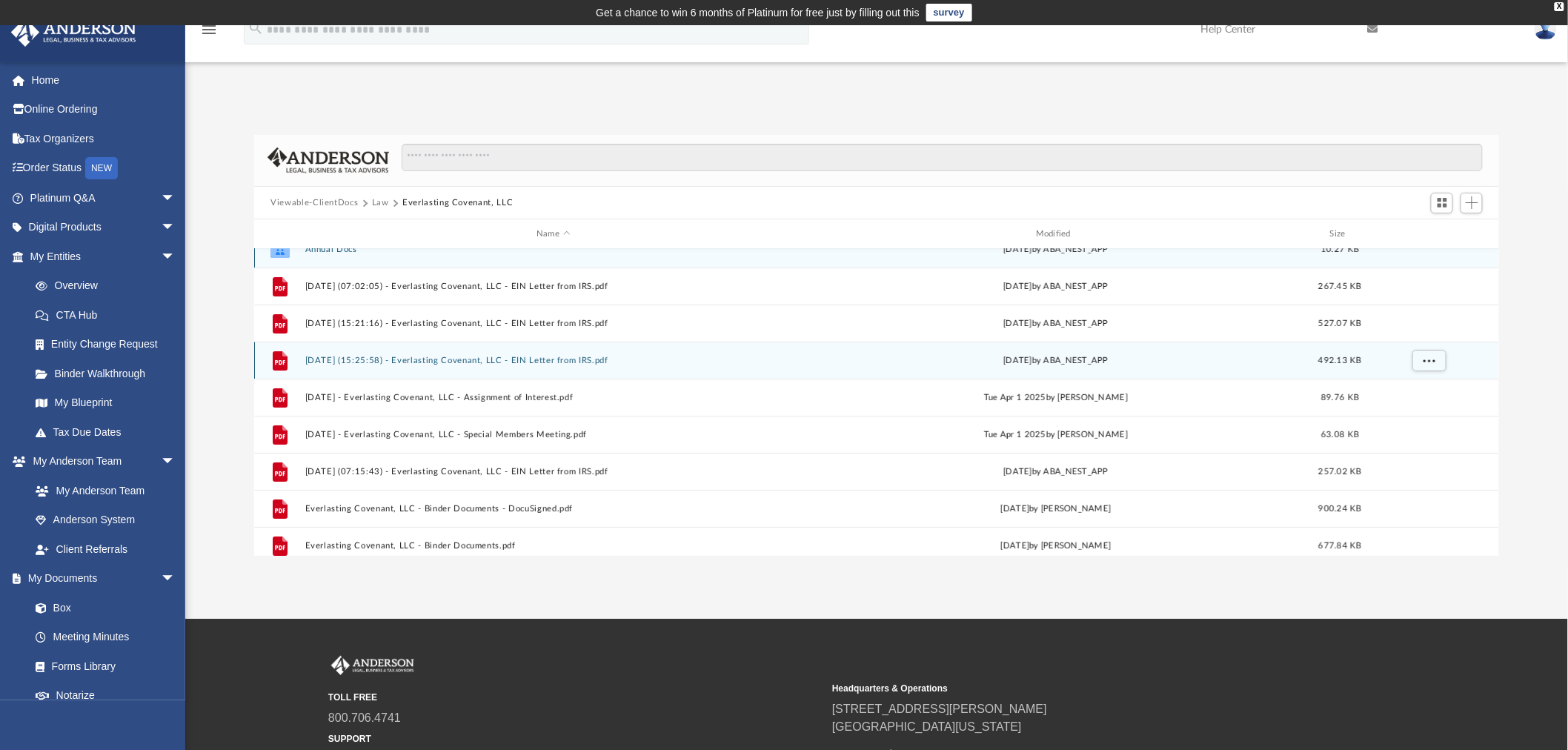
scroll to position [0, 0]
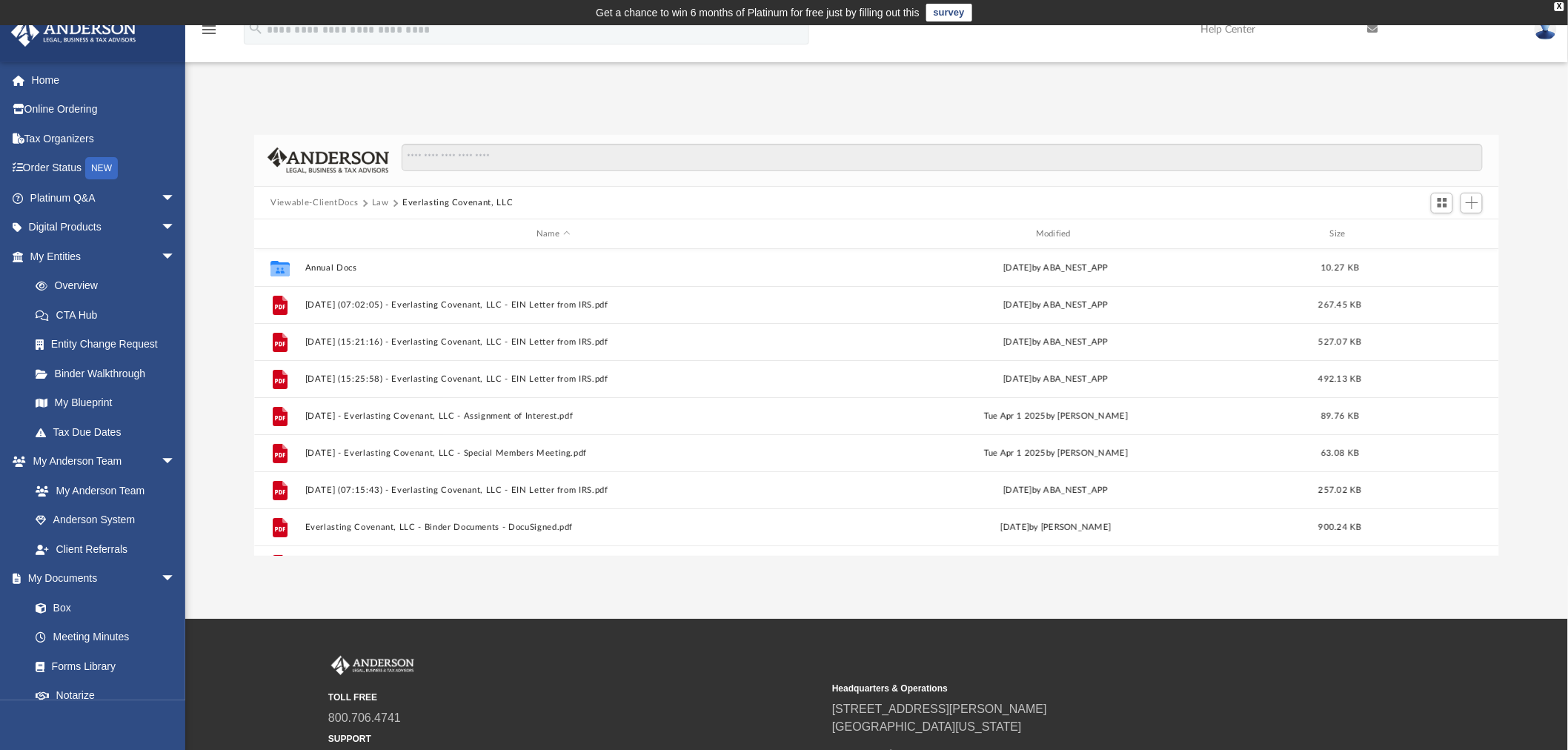
click at [374, 198] on button "Law" at bounding box center [381, 202] width 17 height 13
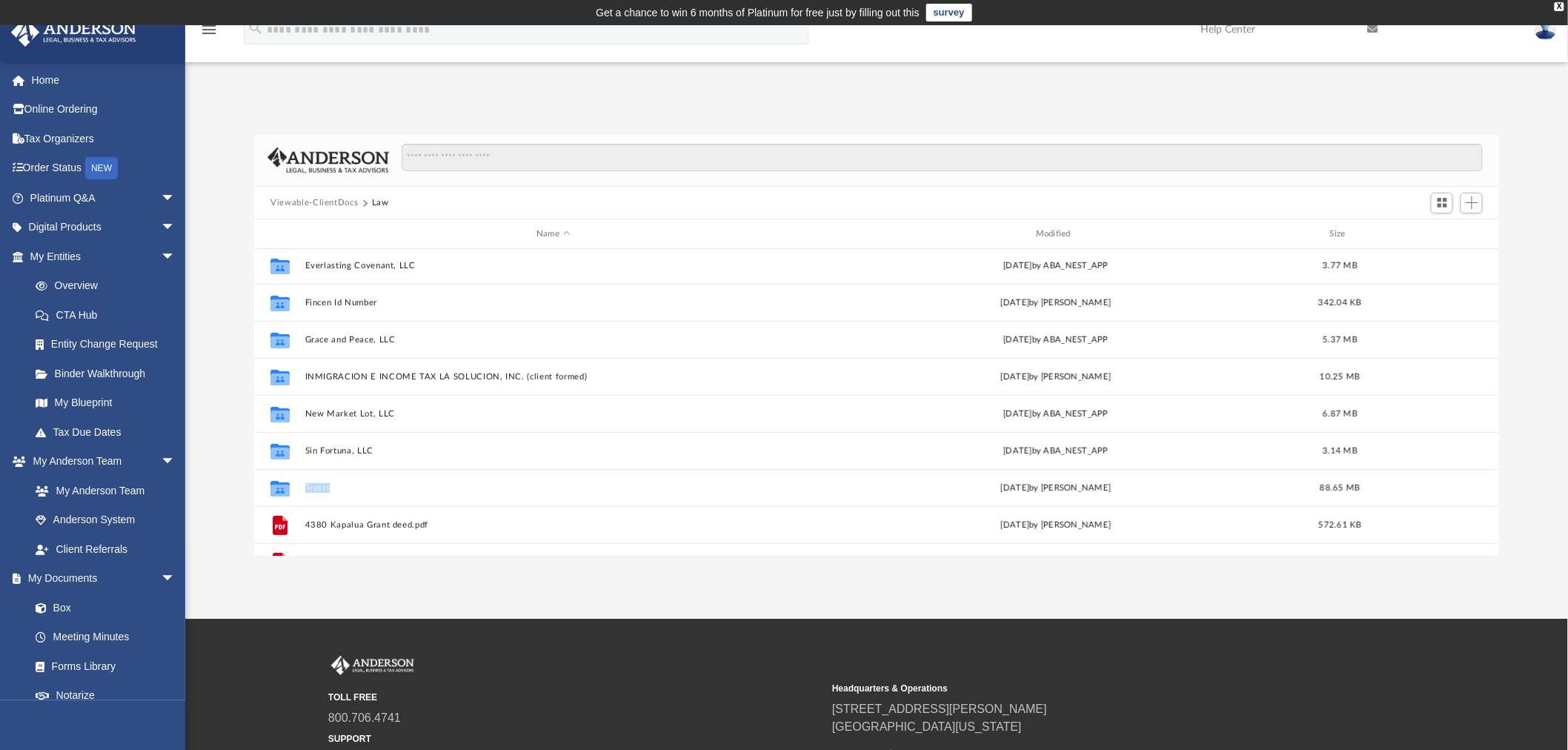
scroll to position [109, 0]
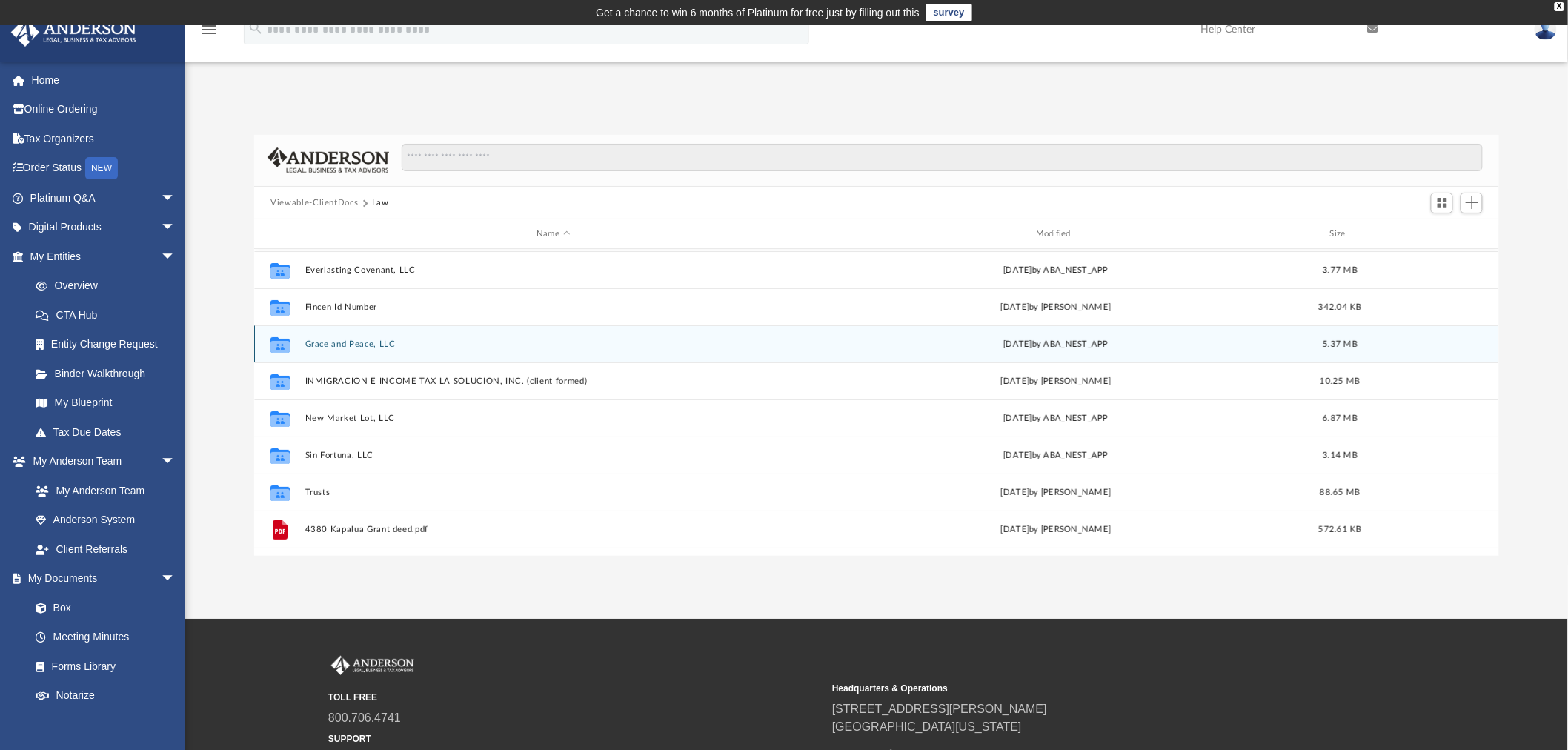
click at [318, 338] on div "Collaborated Folder Grace and Peace, LLC [DATE] by ABA_NEST_APP 5.37 MB" at bounding box center [877, 344] width 1245 height 37
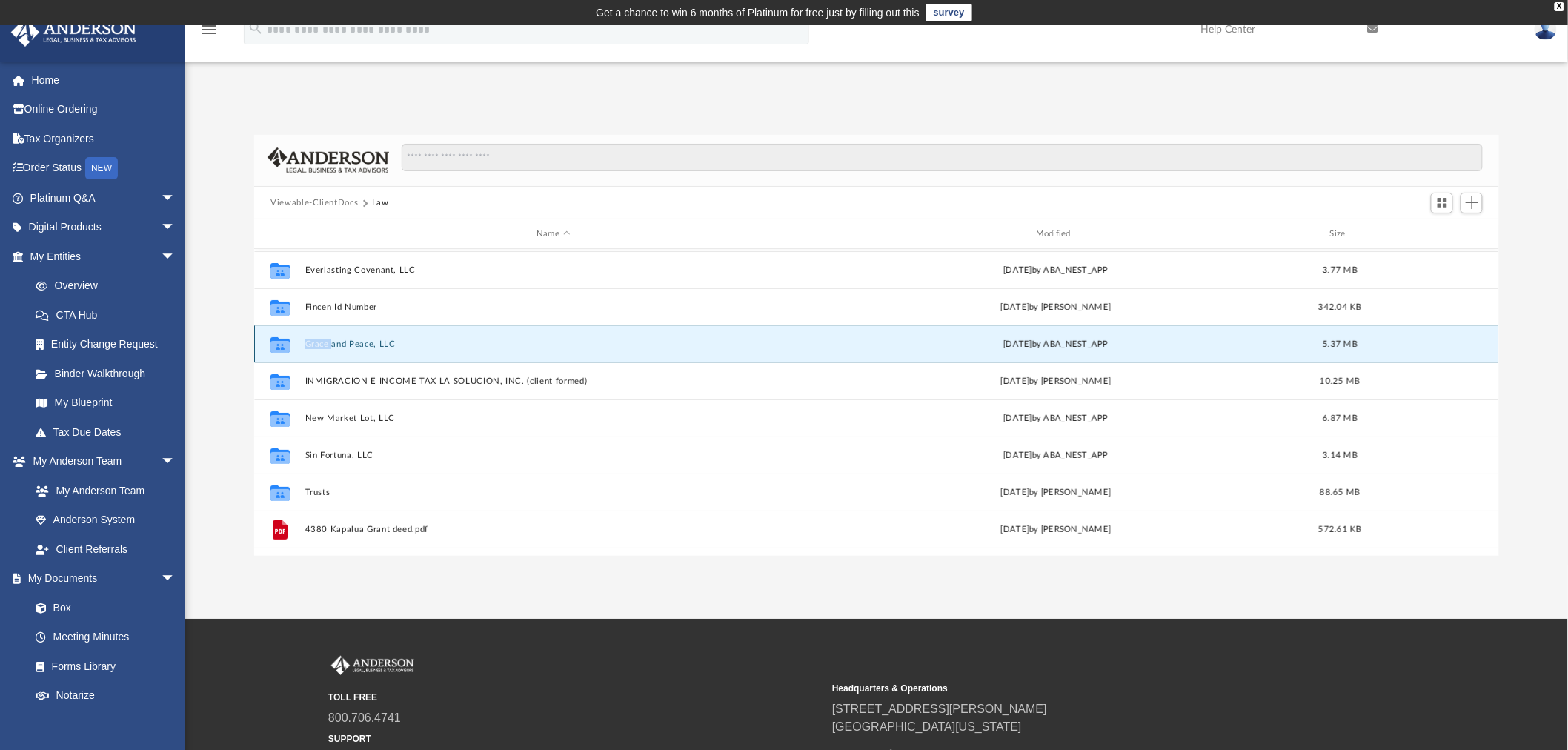
click at [317, 338] on div "Collaborated Folder Grace and Peace, LLC [DATE] by ABA_NEST_APP 5.37 MB" at bounding box center [877, 344] width 1245 height 37
click at [276, 342] on icon "grid" at bounding box center [280, 346] width 19 height 12
click at [353, 341] on button "Grace and Peace, LLC" at bounding box center [553, 344] width 496 height 9
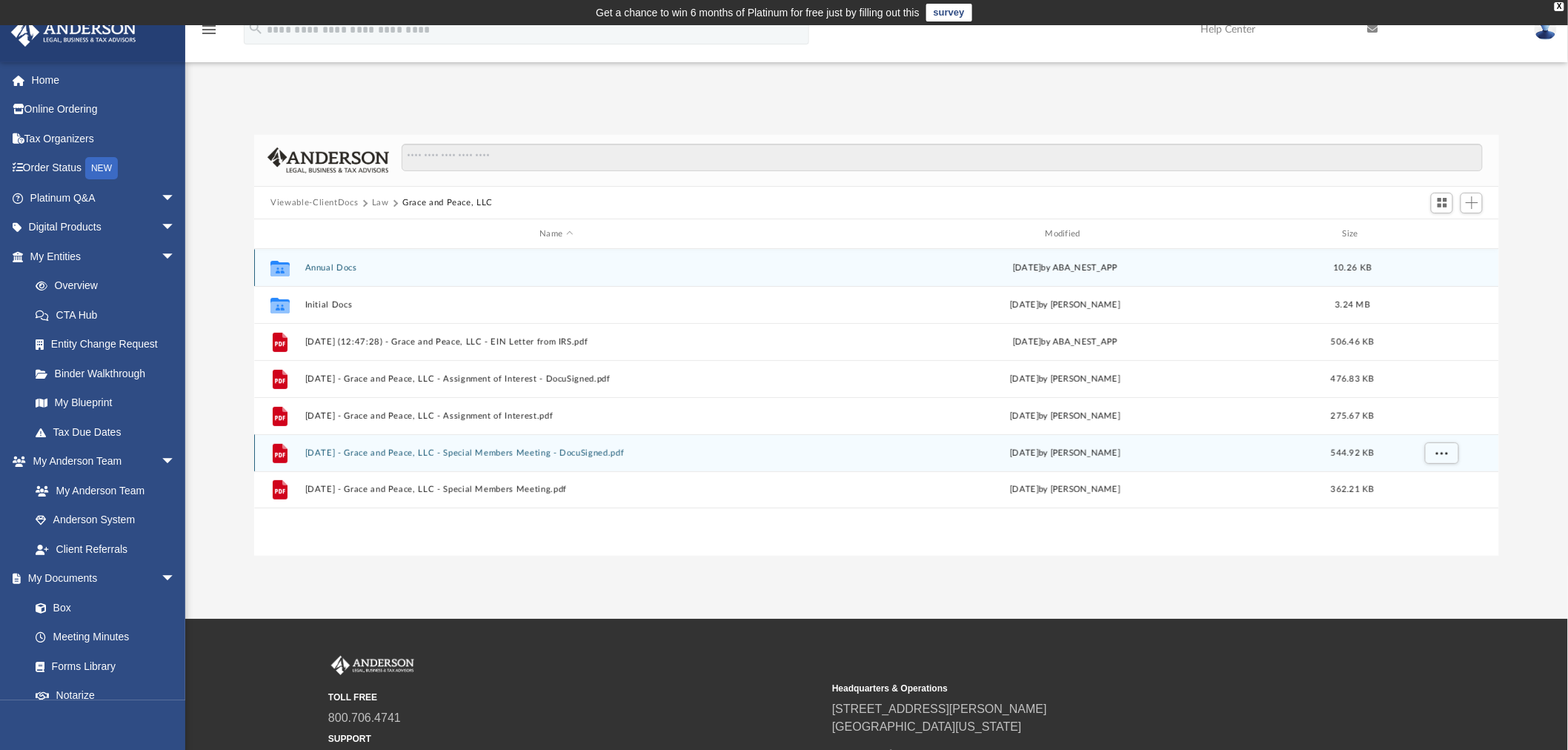
scroll to position [0, 0]
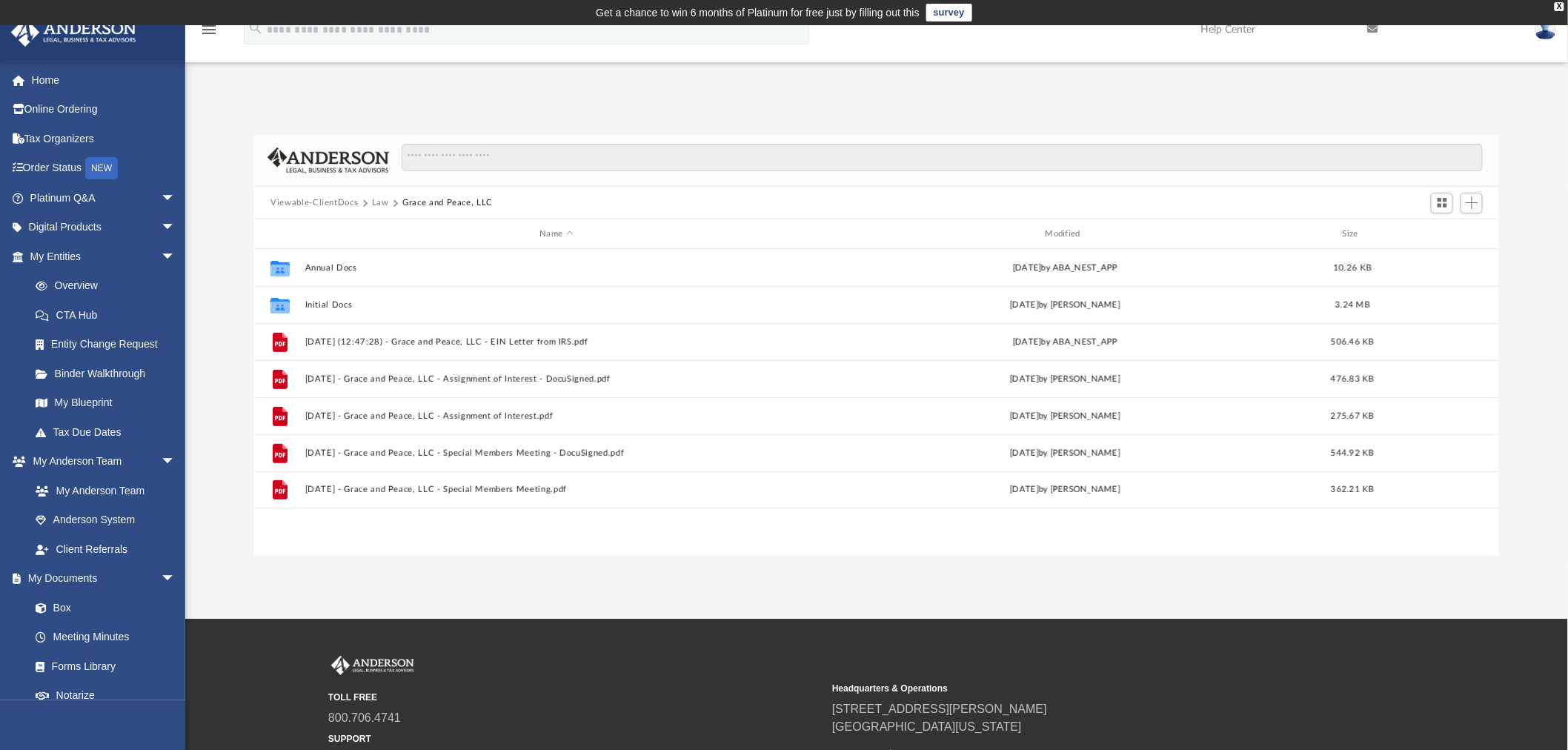
click at [375, 200] on button "Law" at bounding box center [381, 202] width 17 height 13
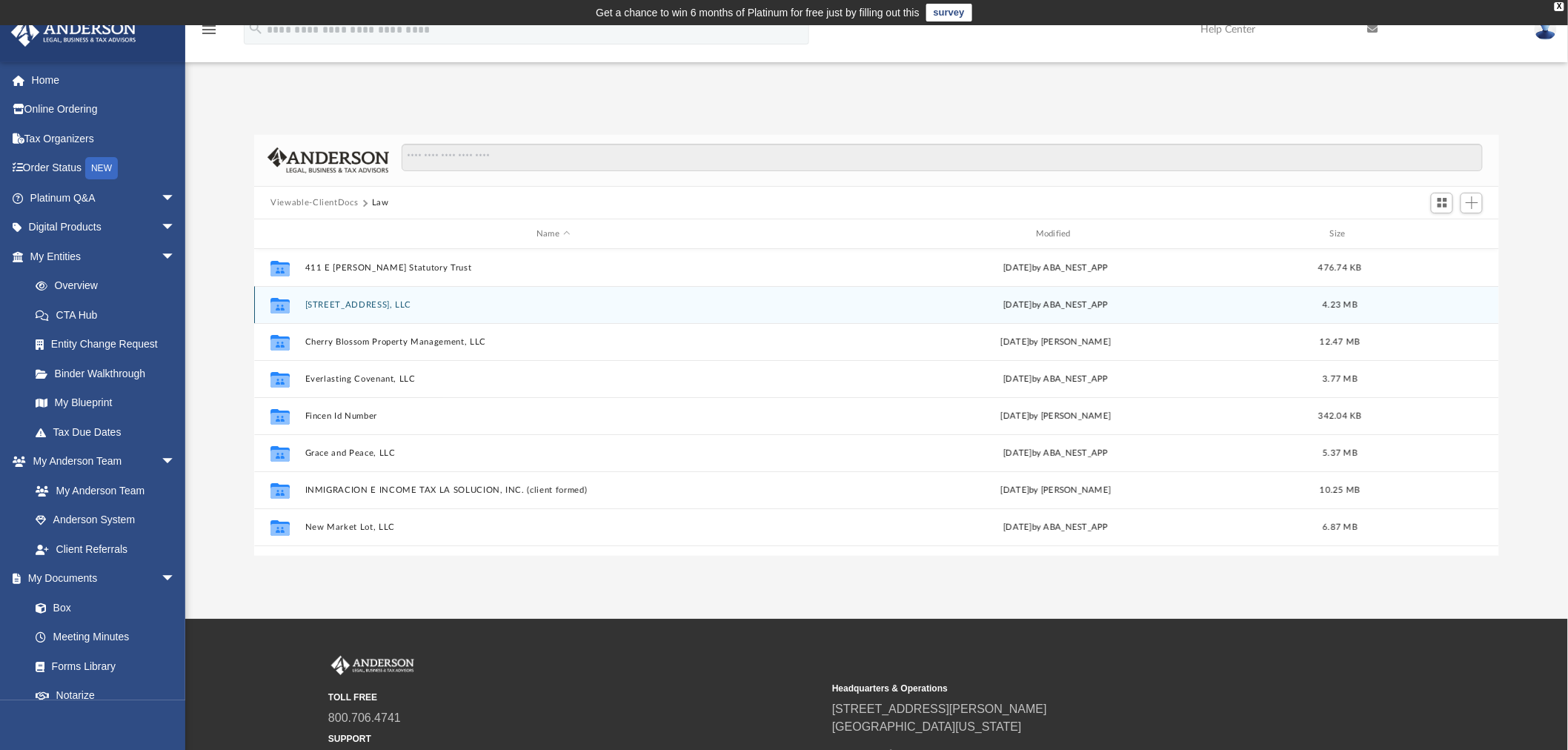
click at [350, 303] on button "[STREET_ADDRESS], LLC" at bounding box center [553, 305] width 496 height 9
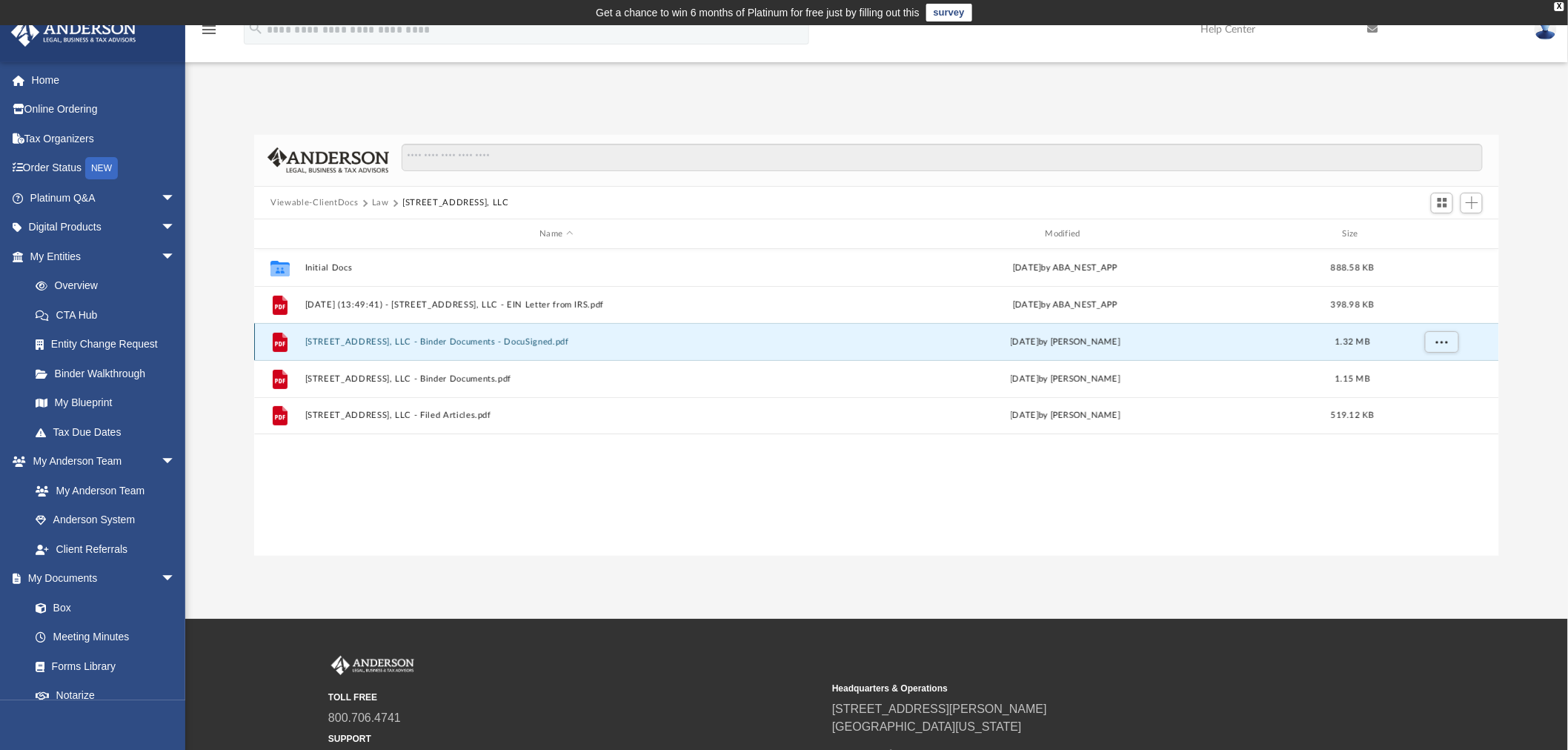
click at [356, 338] on button "[STREET_ADDRESS], LLC - Binder Documents - DocuSigned.pdf" at bounding box center [556, 342] width 503 height 9
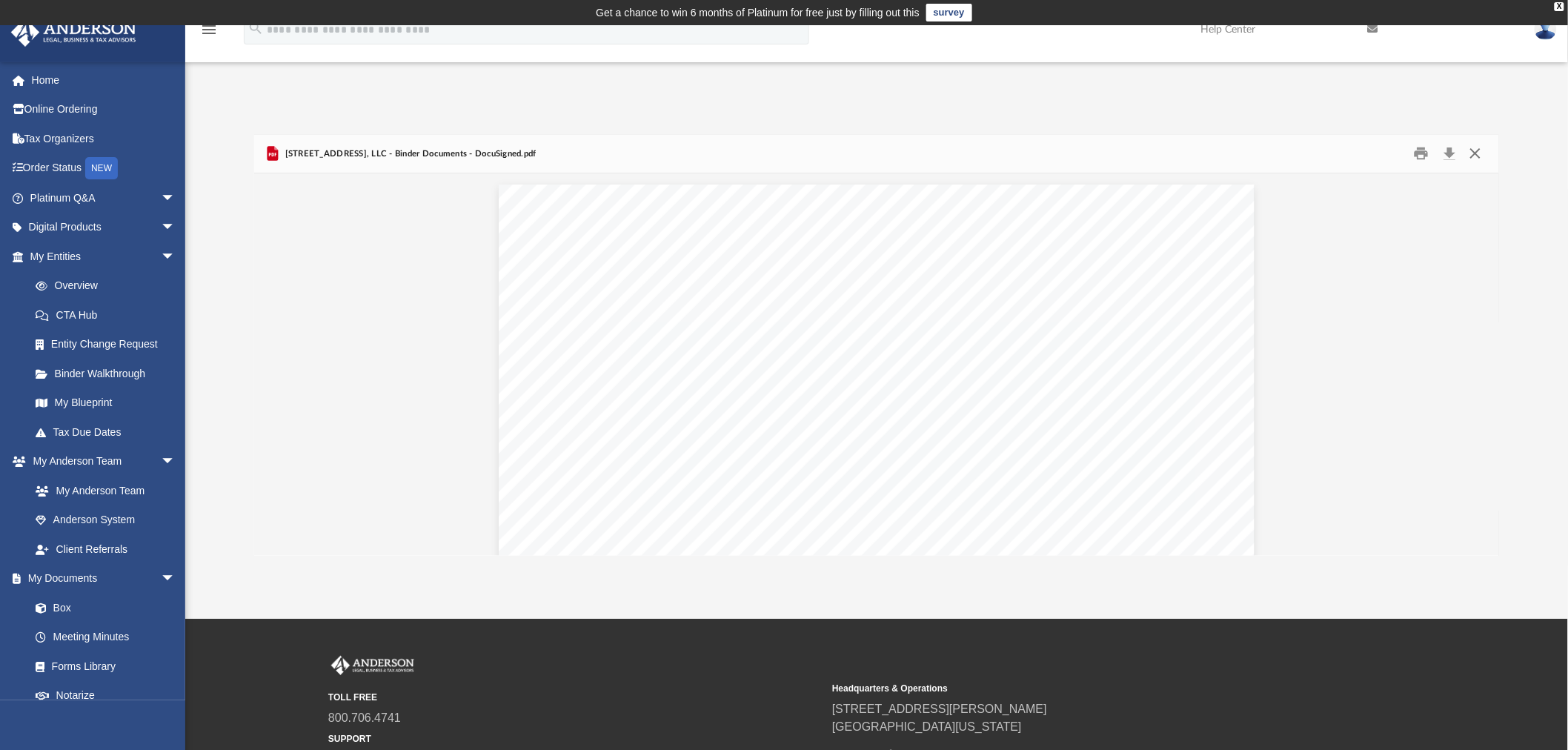
click at [1477, 154] on button "Close" at bounding box center [1475, 154] width 26 height 23
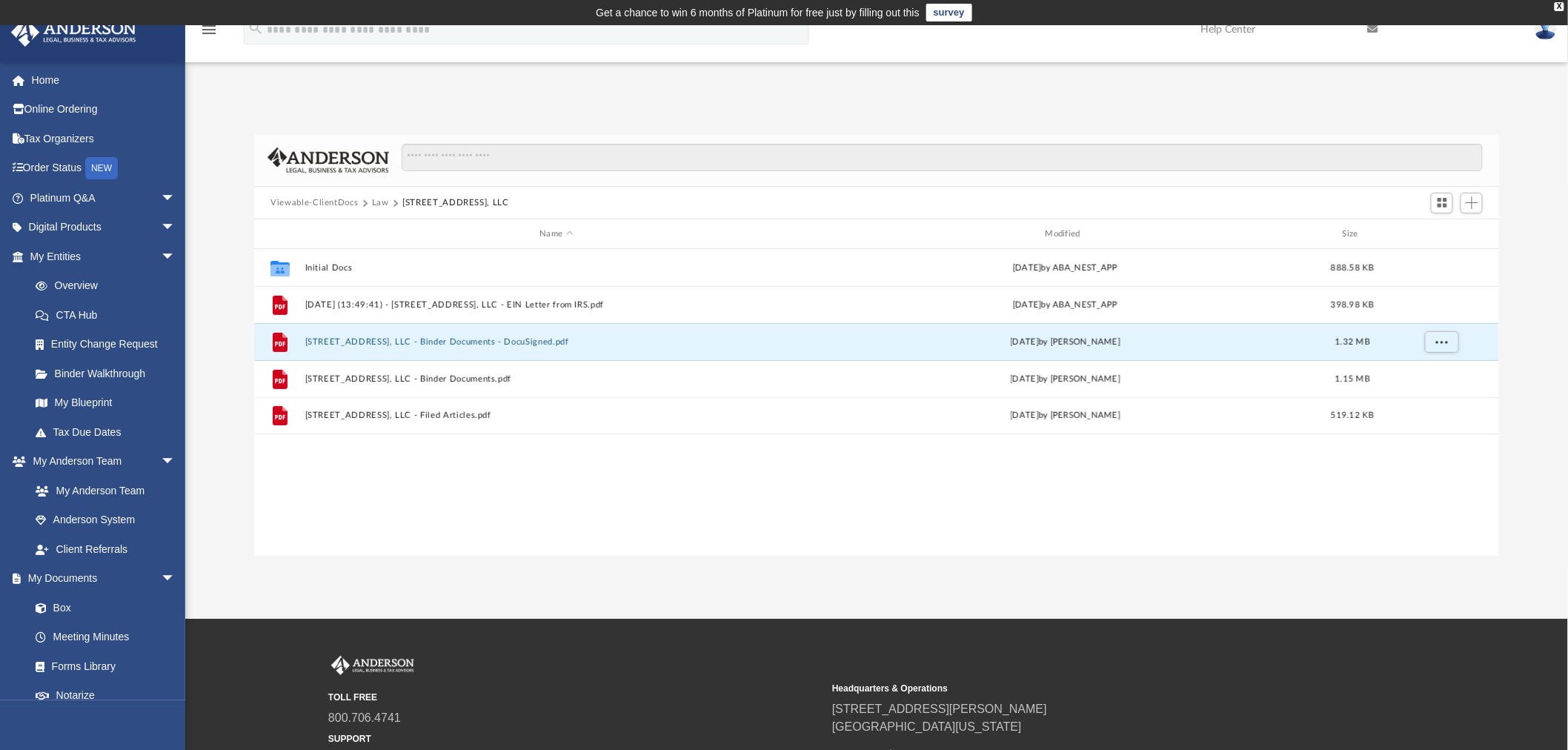
click at [379, 198] on button "Law" at bounding box center [381, 202] width 17 height 13
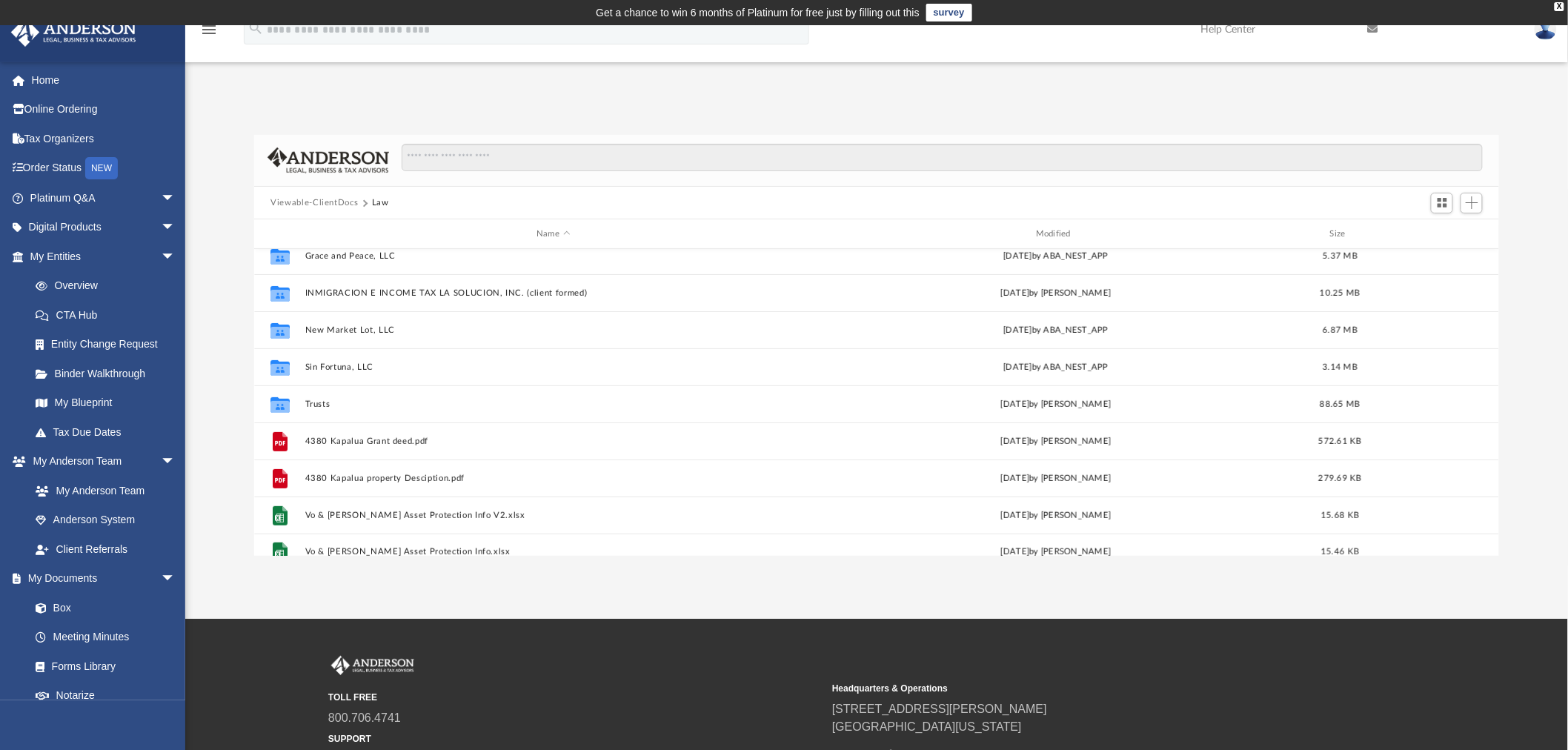
scroll to position [211, 0]
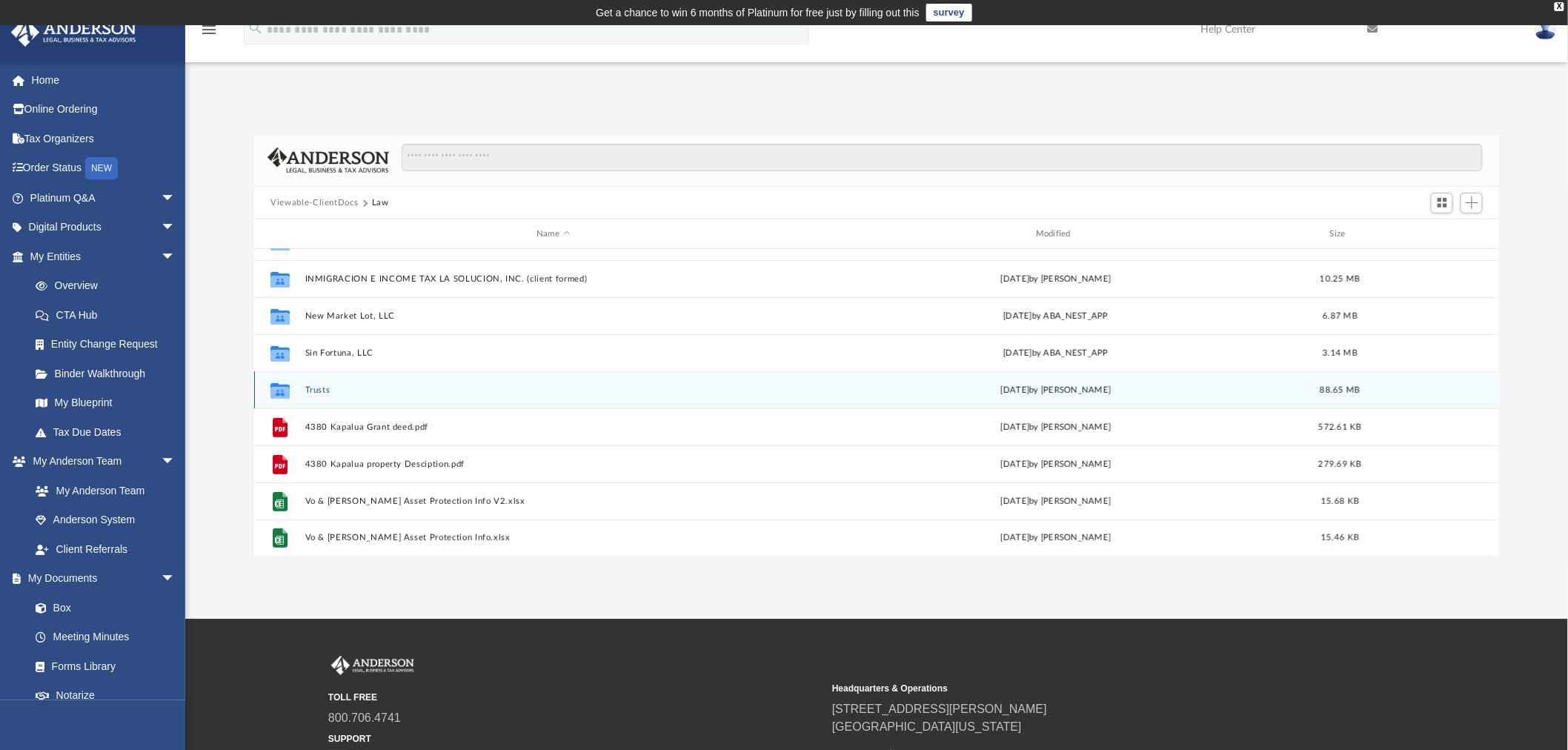
click at [315, 387] on button "Trusts" at bounding box center [553, 390] width 496 height 9
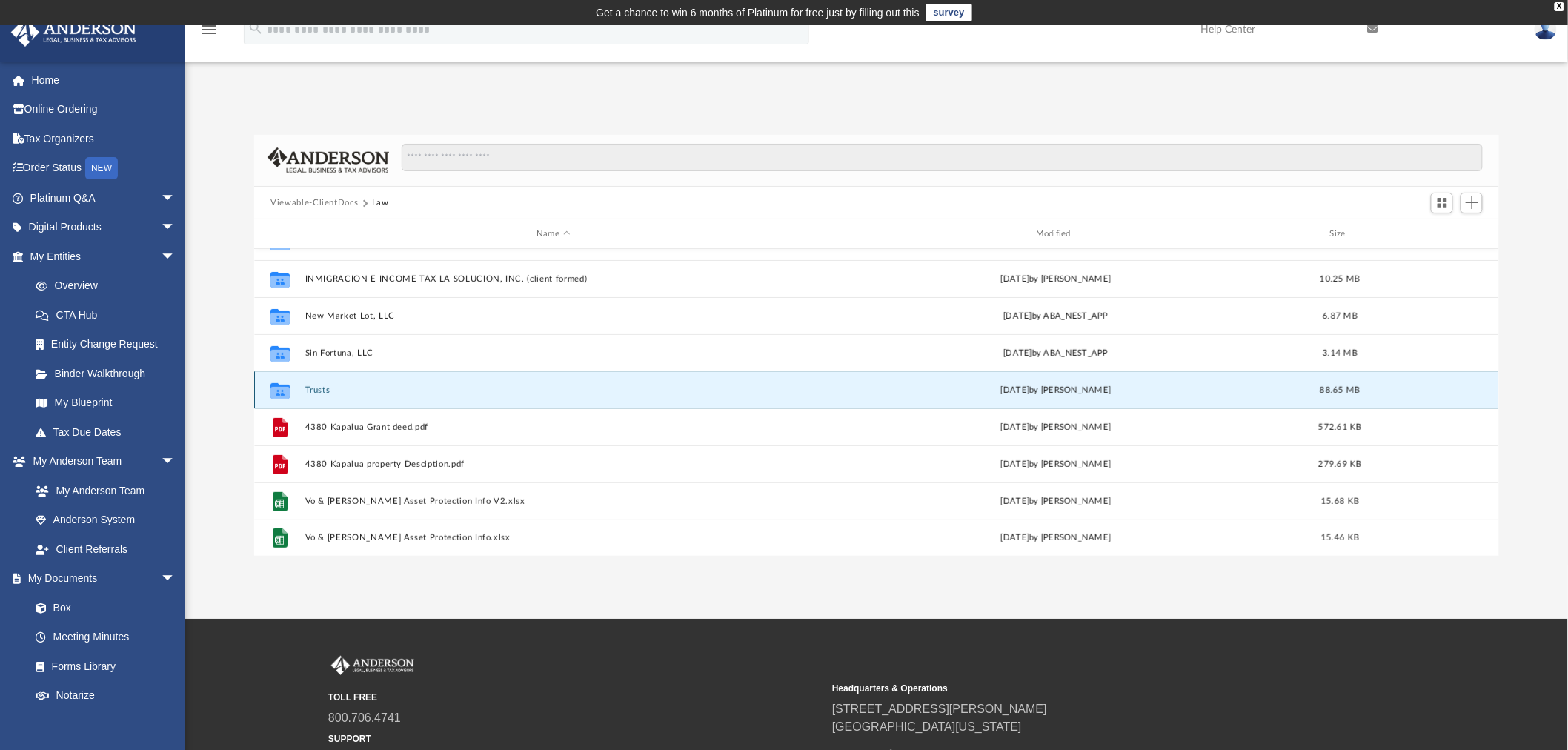
click at [315, 387] on button "Trusts" at bounding box center [553, 390] width 496 height 9
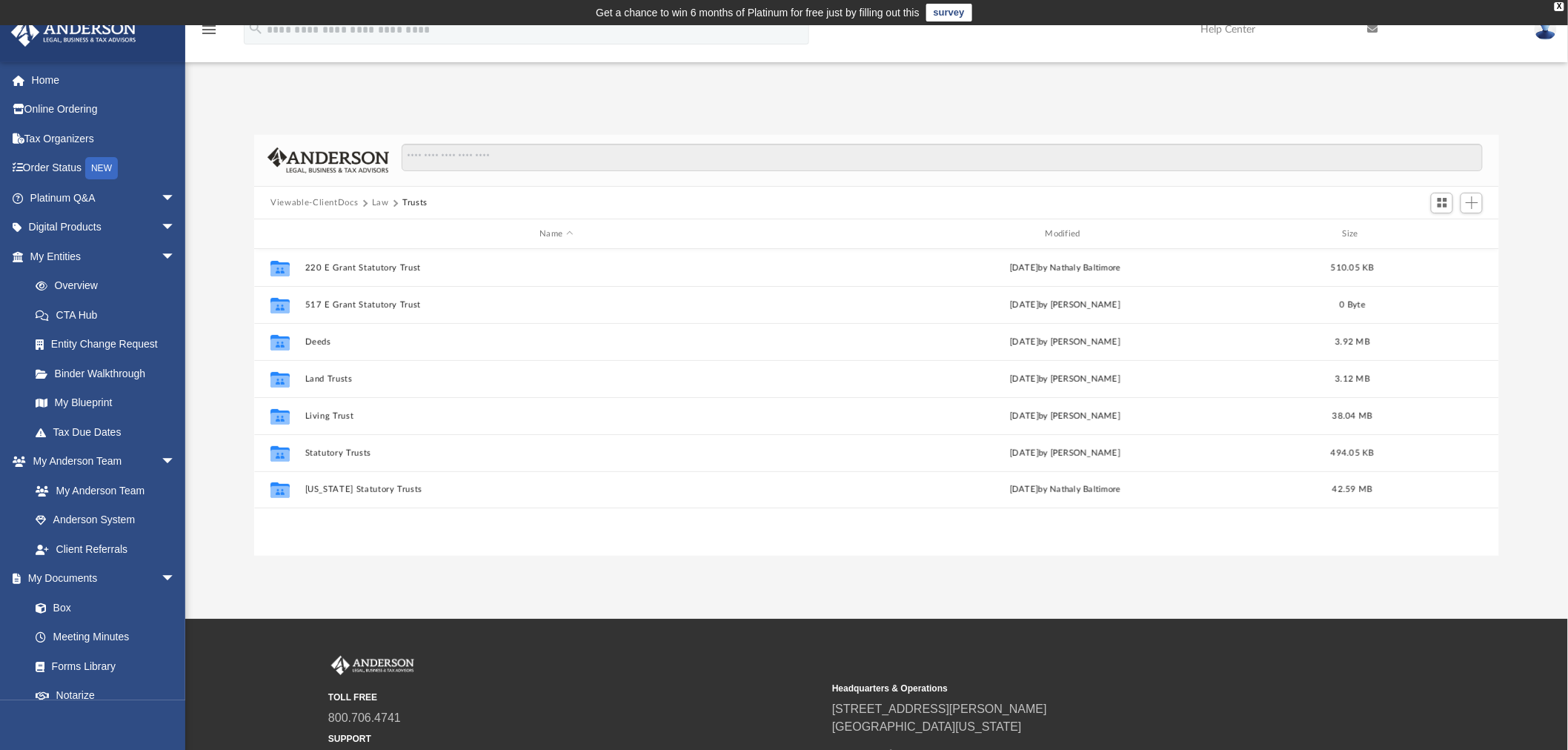
scroll to position [0, 0]
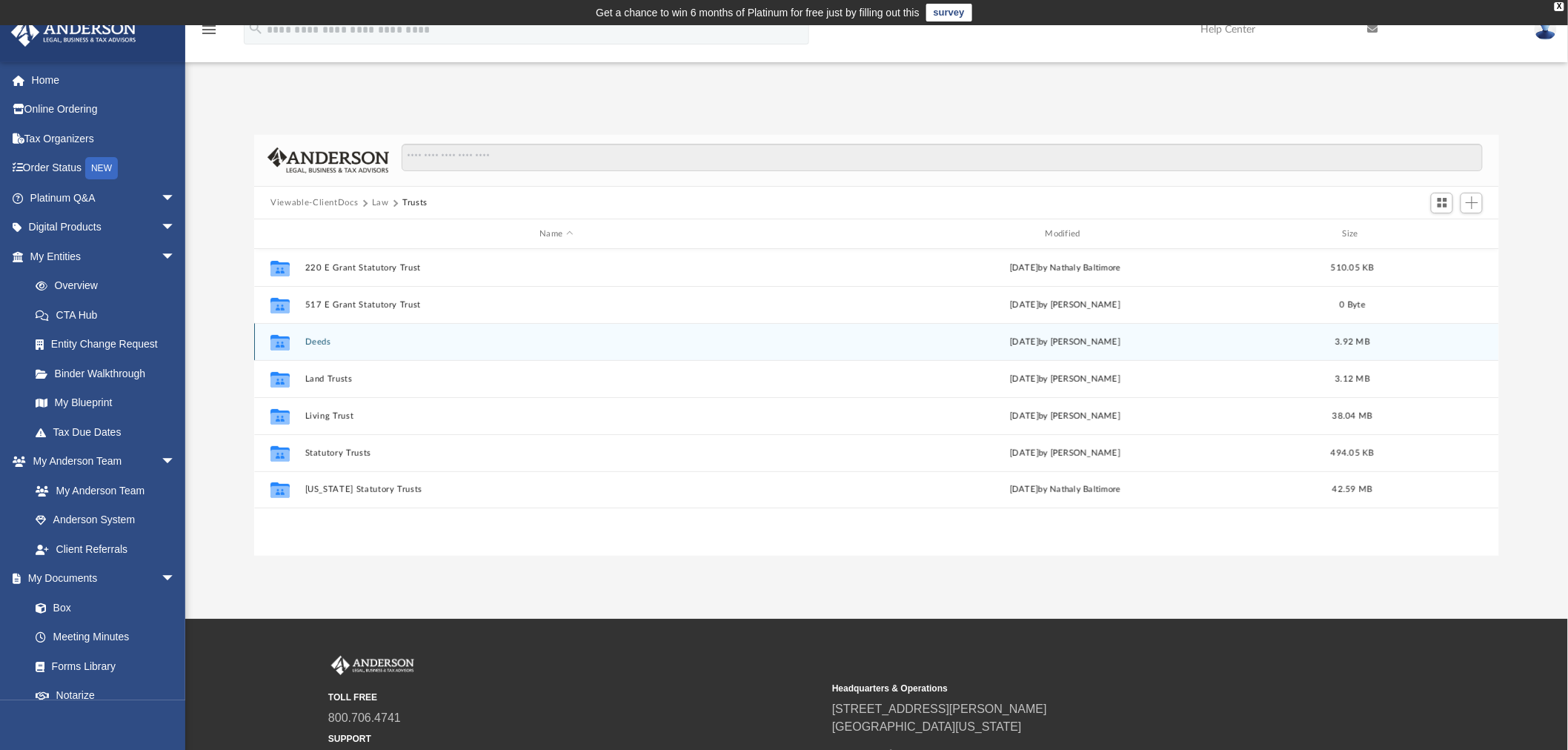
click at [315, 342] on button "Deeds" at bounding box center [556, 342] width 503 height 9
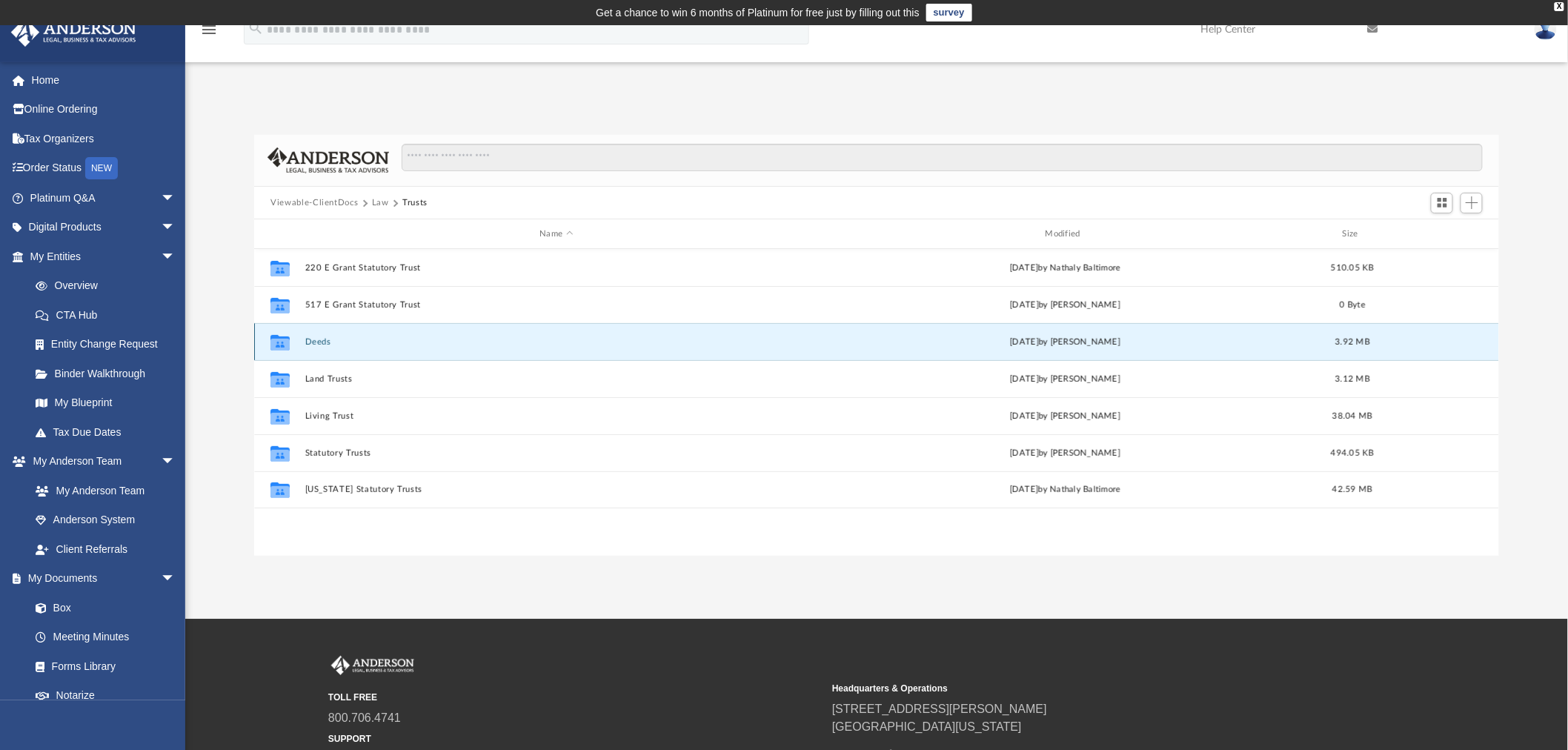
click at [315, 342] on button "Deeds" at bounding box center [556, 342] width 503 height 9
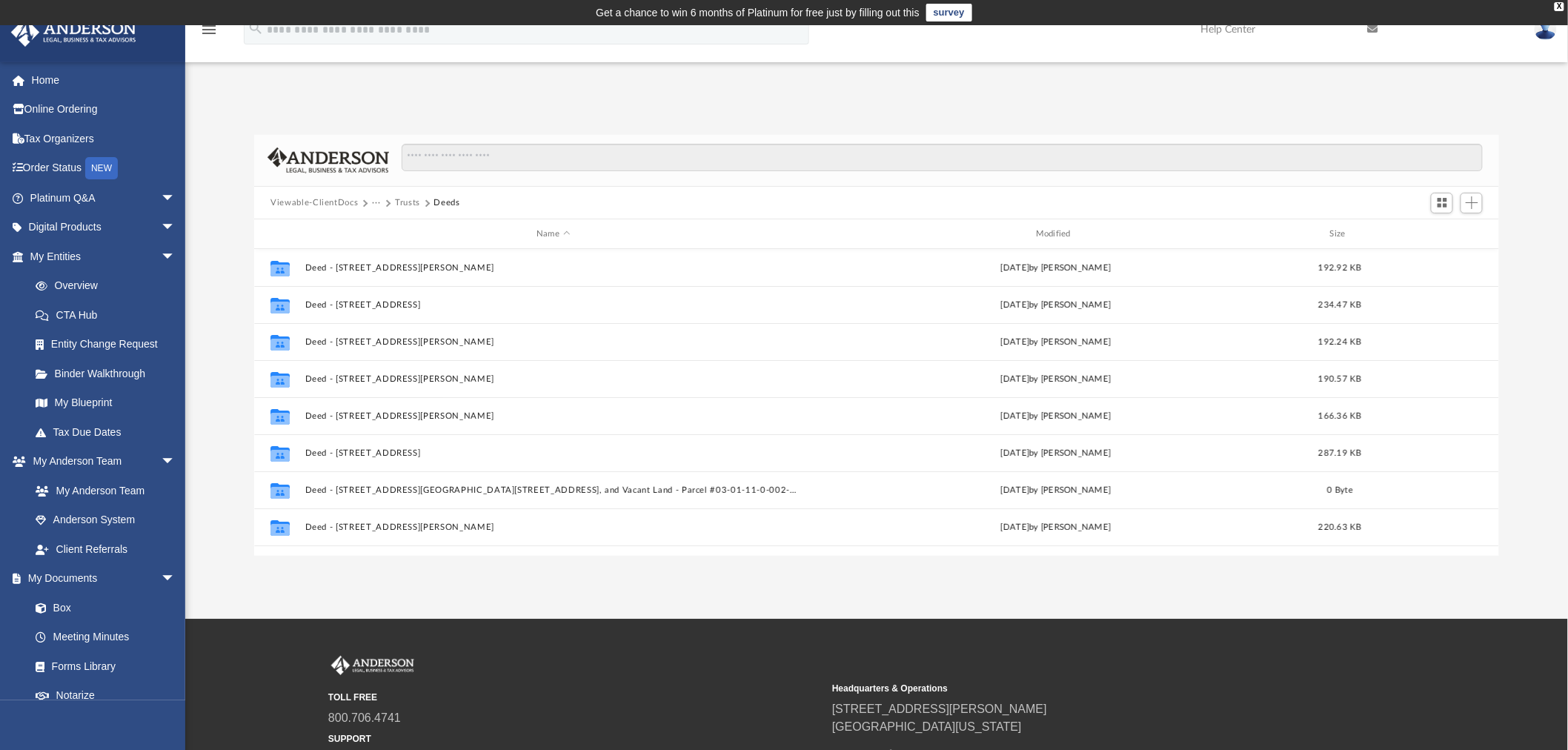
click at [403, 198] on button "Trusts" at bounding box center [407, 202] width 25 height 13
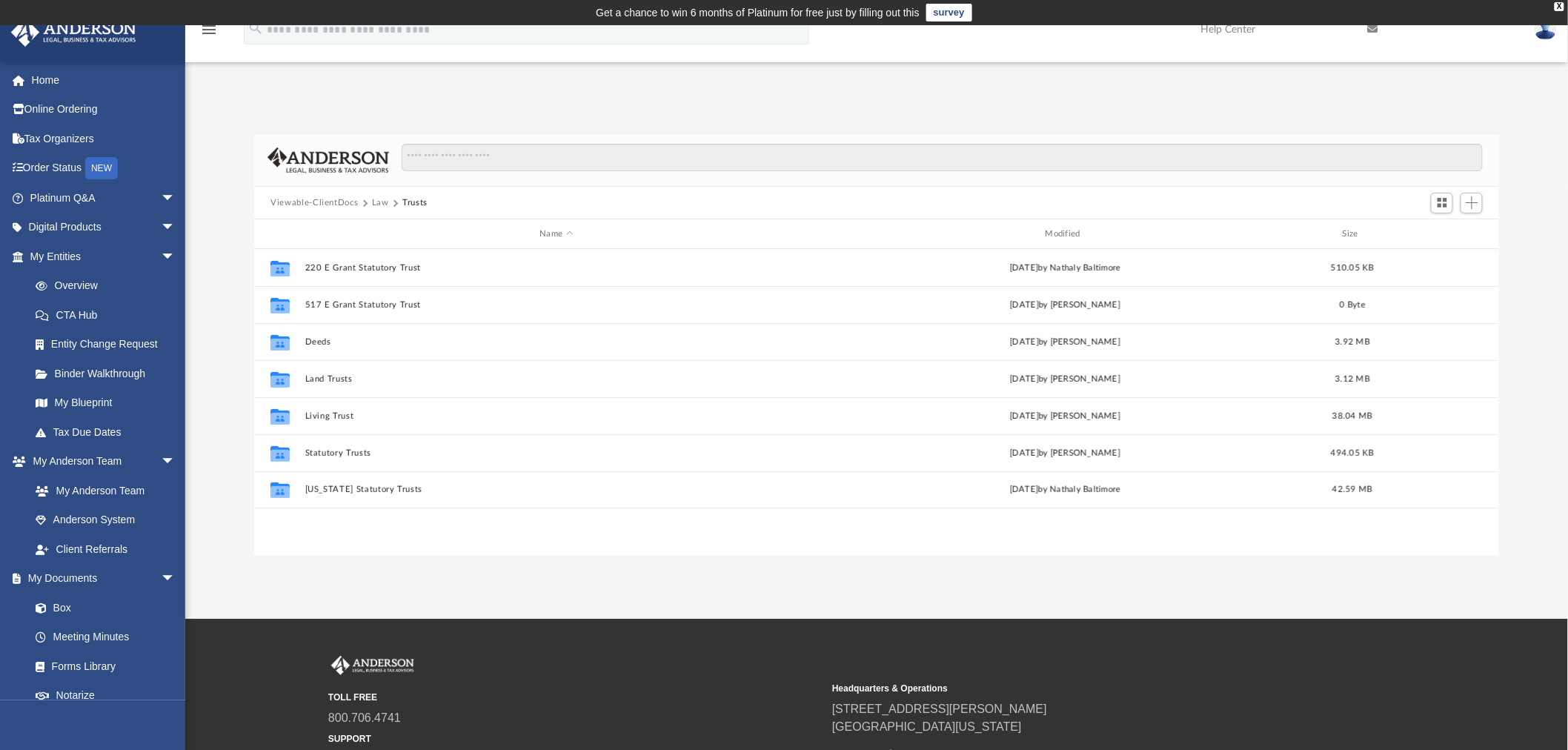
click at [1549, 33] on img at bounding box center [1545, 30] width 23 height 22
click at [1286, 128] on link "Logout" at bounding box center [1323, 129] width 148 height 30
